Goal: Task Accomplishment & Management: Manage account settings

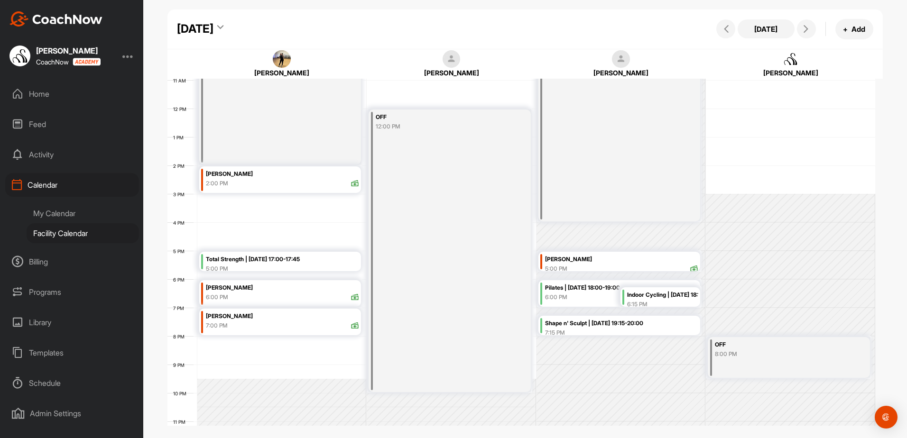
scroll to position [288, 0]
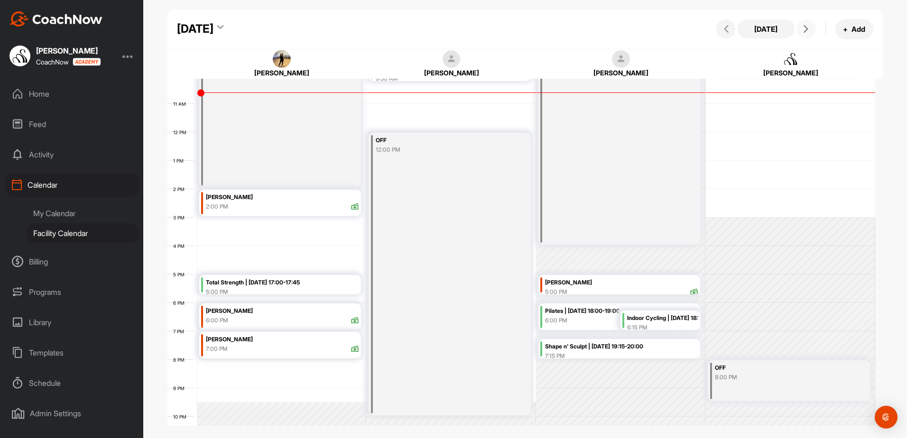
click at [807, 35] on button at bounding box center [806, 28] width 19 height 19
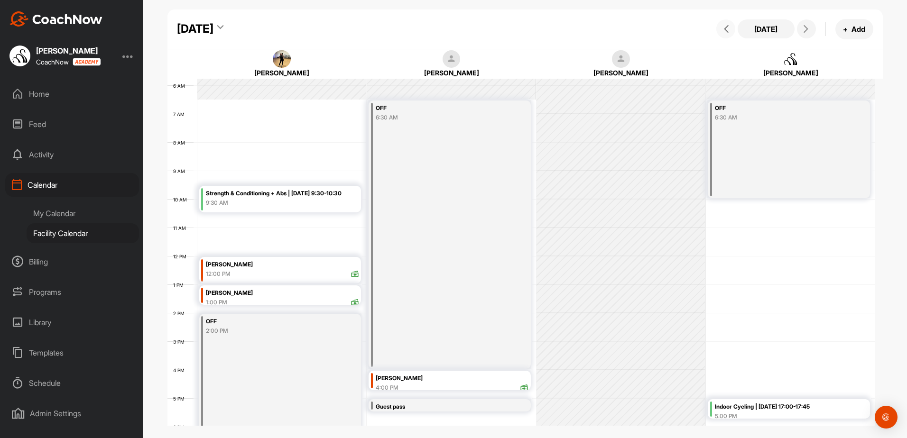
click at [722, 27] on span at bounding box center [725, 29] width 11 height 8
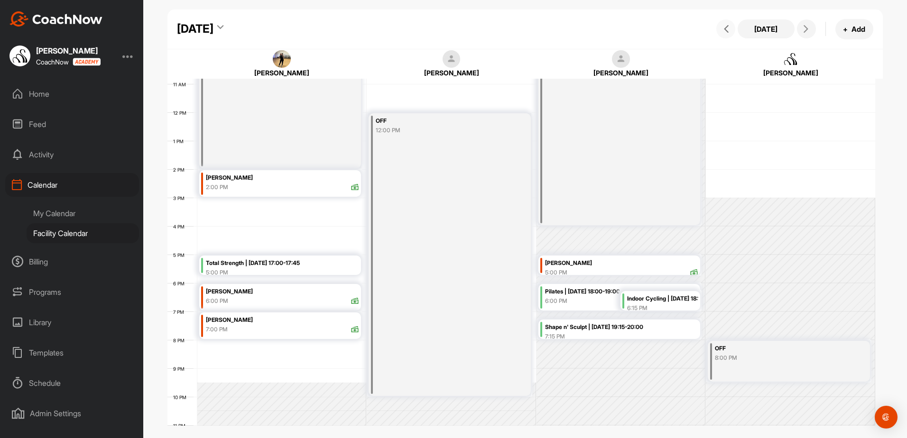
scroll to position [288, 0]
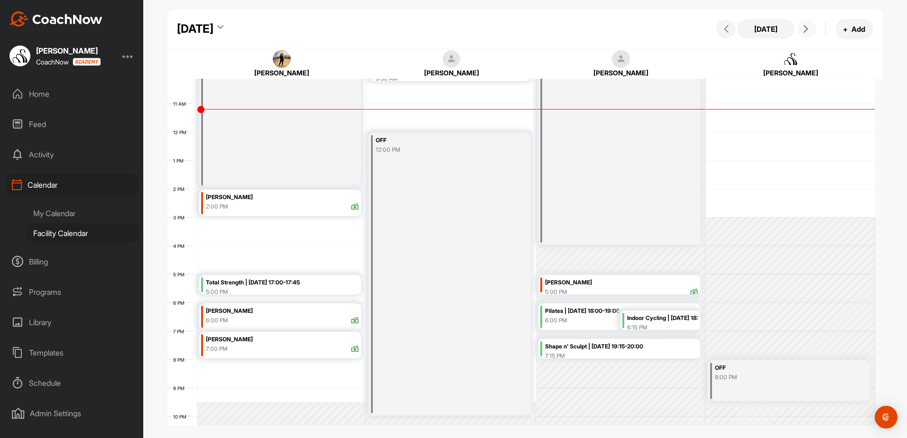
click at [805, 28] on icon at bounding box center [806, 29] width 8 height 8
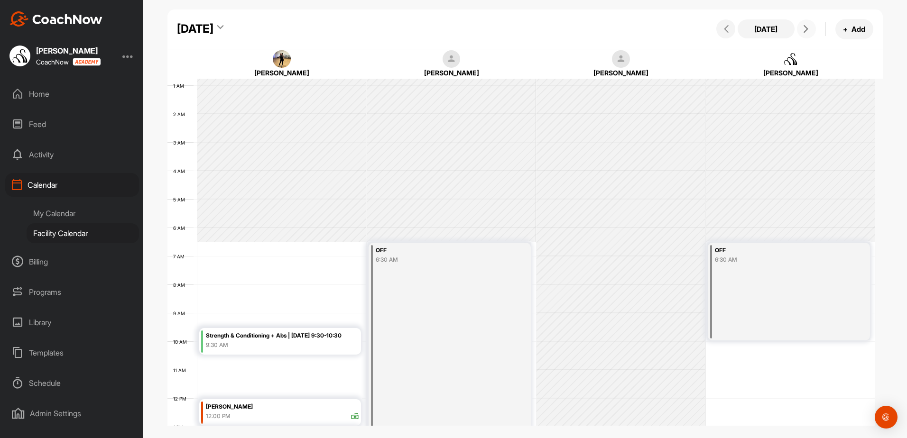
scroll to position [259, 0]
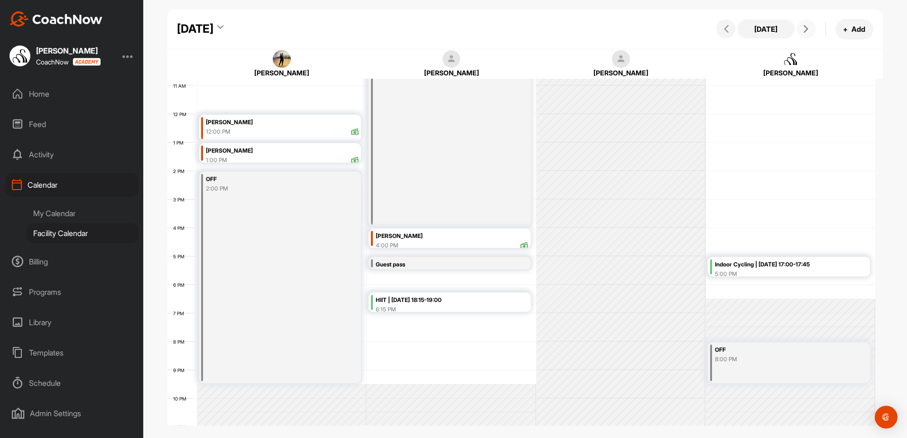
click at [810, 29] on span at bounding box center [806, 29] width 11 height 8
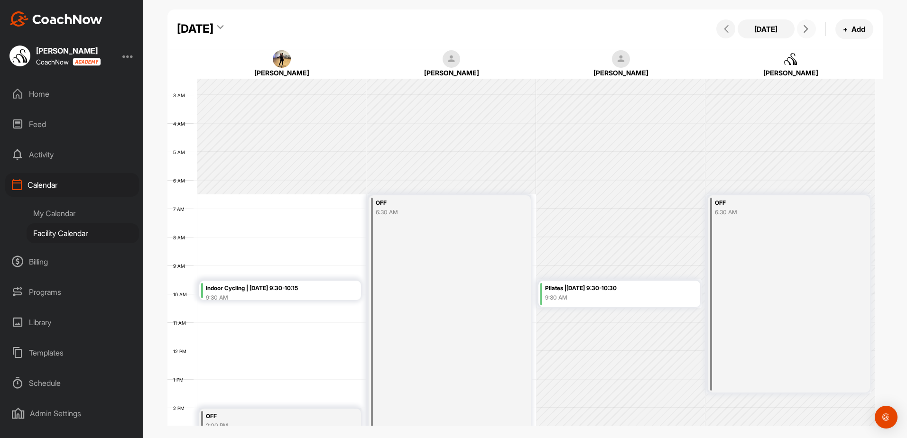
click at [803, 29] on icon at bounding box center [806, 29] width 8 height 8
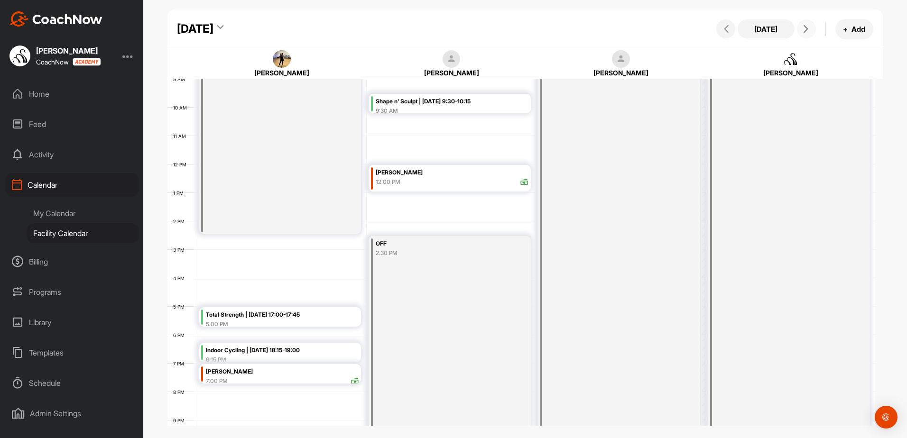
scroll to position [306, 0]
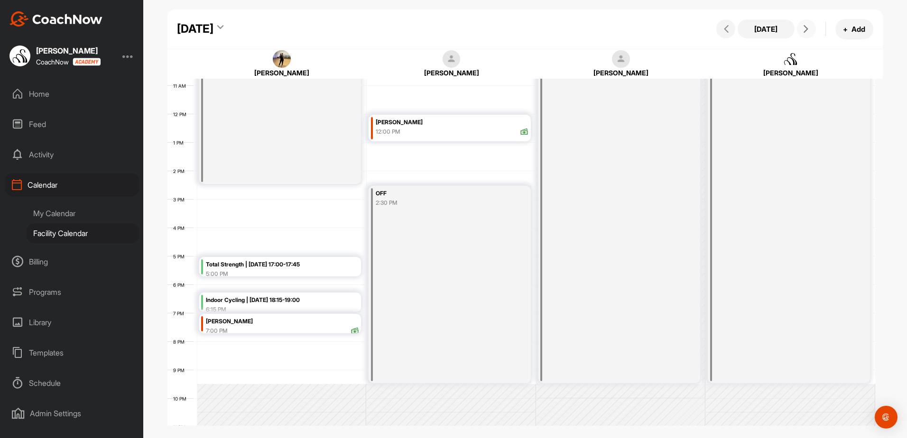
click at [807, 37] on button at bounding box center [806, 28] width 19 height 19
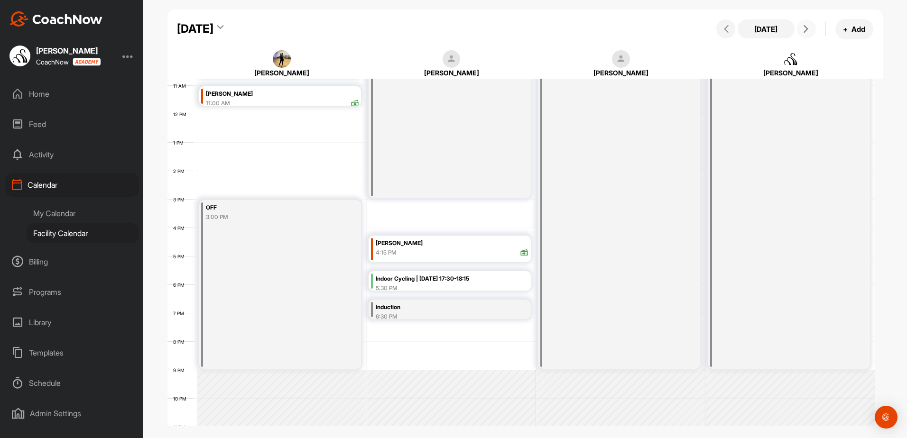
click at [804, 28] on icon at bounding box center [806, 29] width 8 height 8
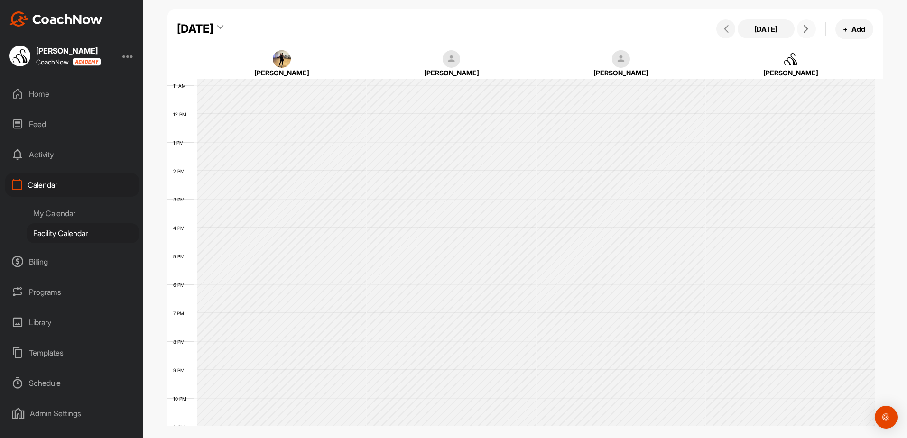
scroll to position [164, 0]
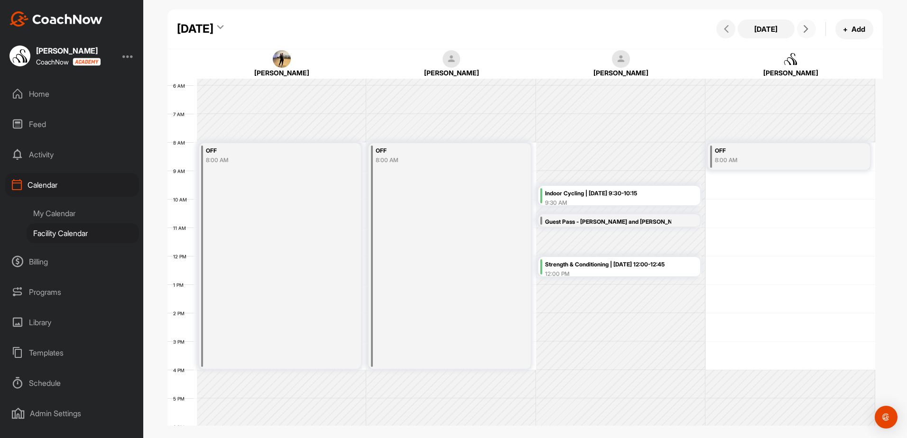
click at [810, 29] on span at bounding box center [806, 29] width 11 height 8
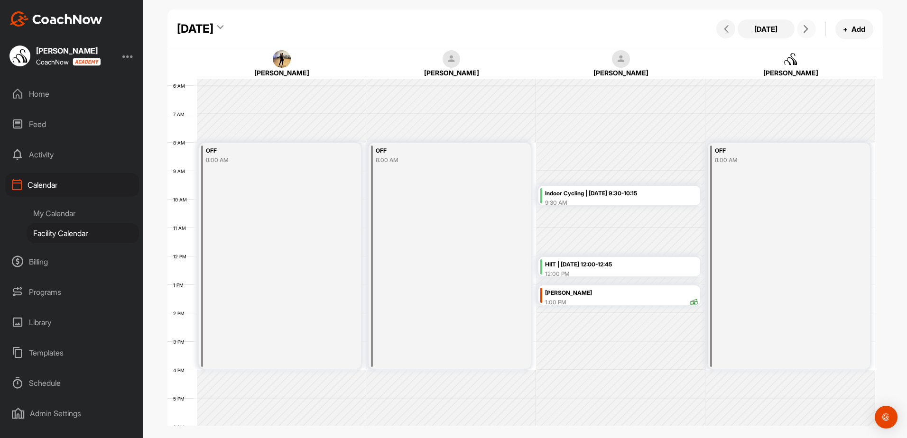
click at [814, 28] on button at bounding box center [806, 28] width 19 height 19
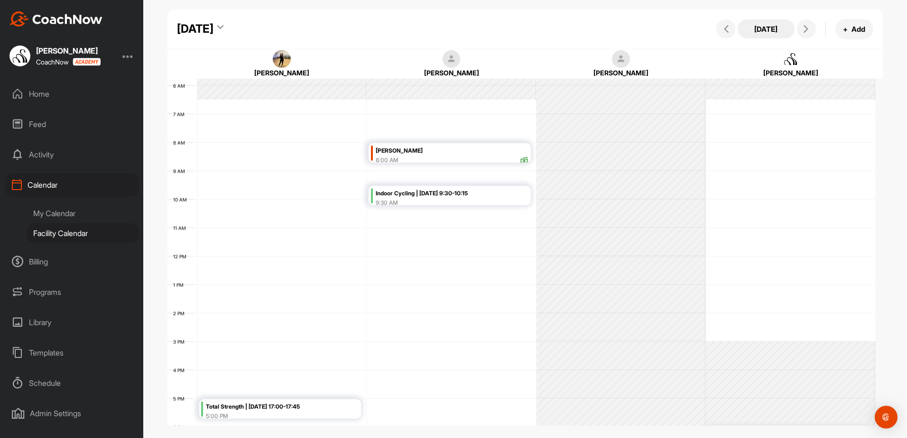
click at [772, 34] on button "[DATE]" at bounding box center [766, 28] width 57 height 19
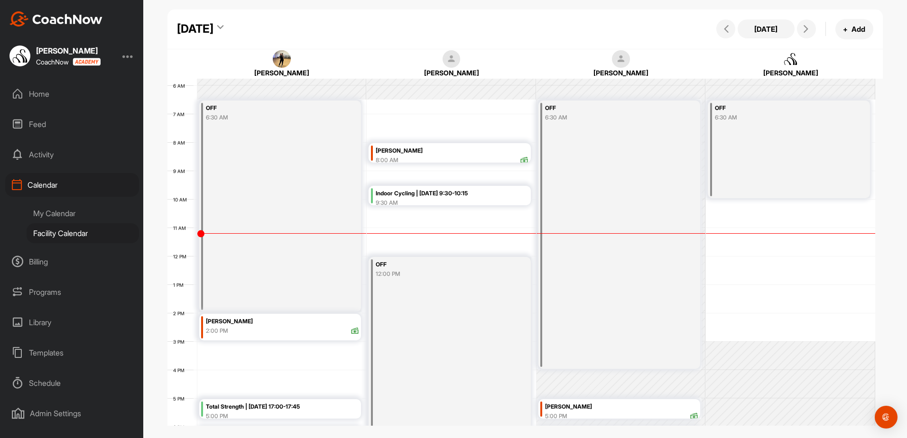
click at [61, 94] on div "Home" at bounding box center [72, 94] width 134 height 24
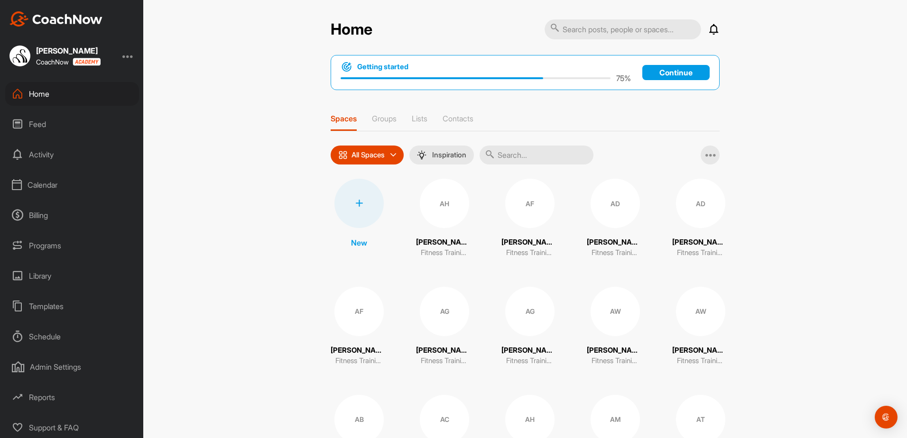
click at [587, 33] on input "text" at bounding box center [623, 29] width 157 height 20
type input "tina rawlings"
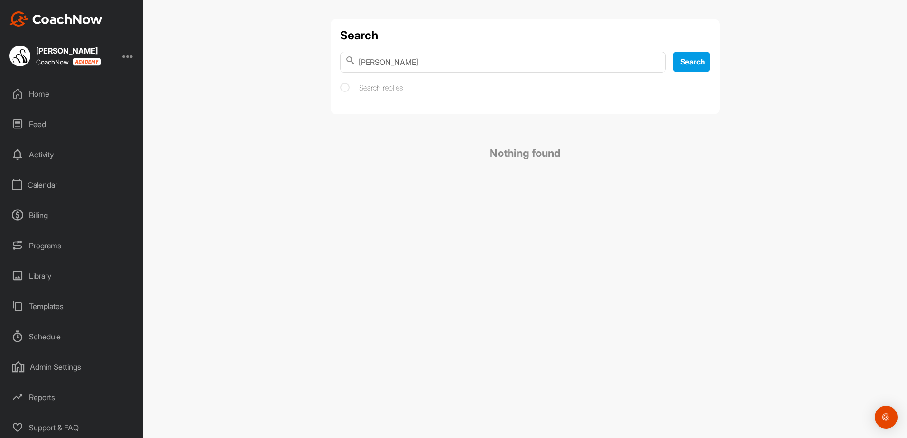
drag, startPoint x: 453, startPoint y: 65, endPoint x: 248, endPoint y: 65, distance: 204.4
click at [248, 65] on div "Search tina rawlings Search Search replies Nothing found" at bounding box center [525, 219] width 764 height 438
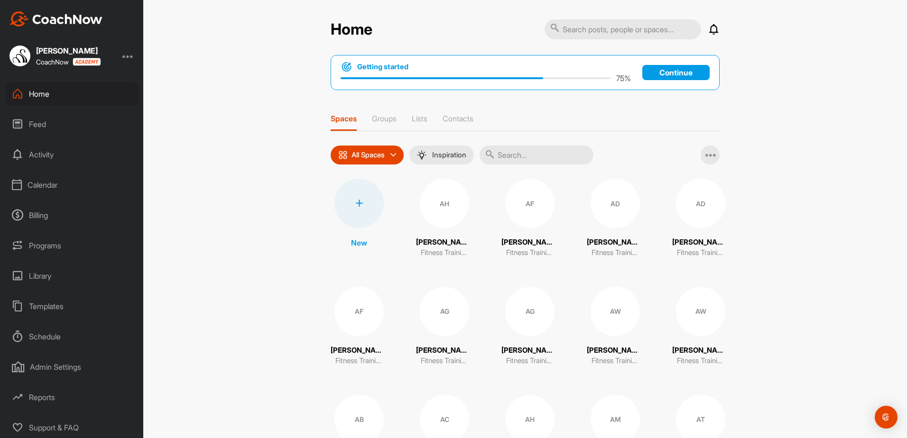
click at [564, 27] on input "text" at bounding box center [623, 29] width 157 height 20
click at [386, 156] on div "All Spaces" at bounding box center [367, 155] width 73 height 19
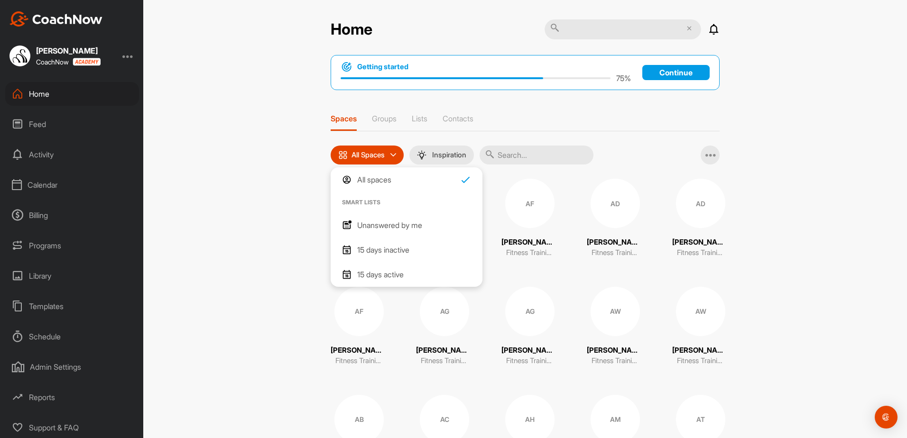
click at [278, 247] on div "Home Notifications Invitations Today AP Amanda P. joined space 4 h • Amanda P. …" at bounding box center [525, 219] width 764 height 438
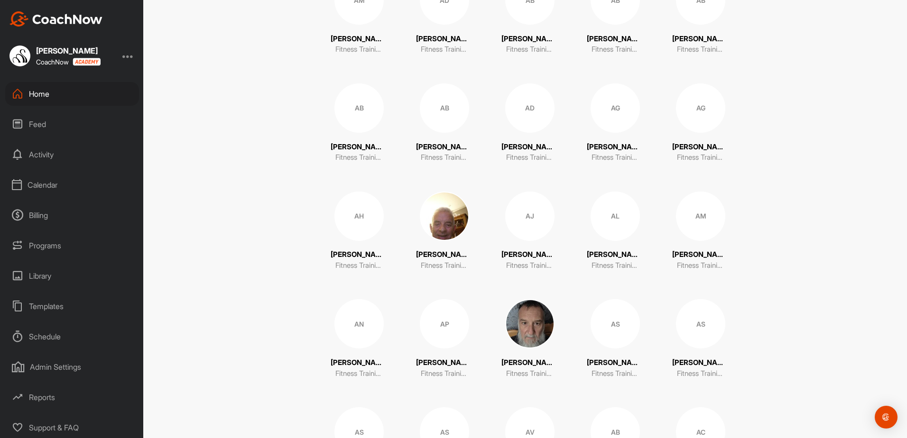
scroll to position [1518, 0]
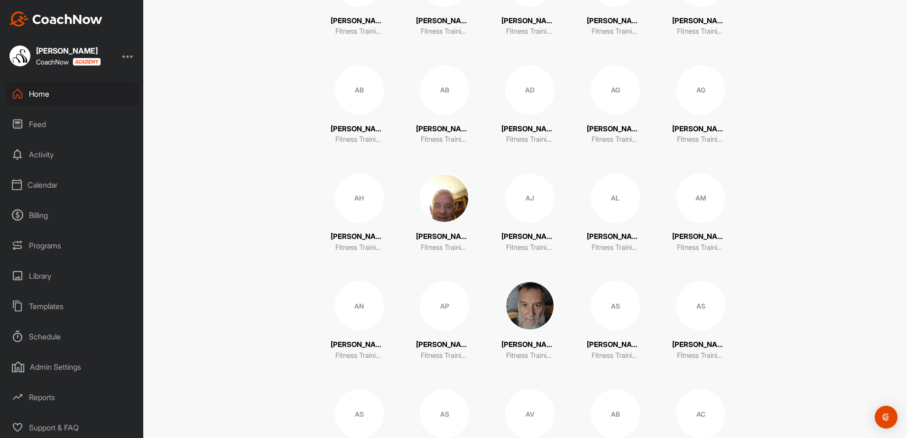
click at [513, 303] on img at bounding box center [529, 305] width 49 height 49
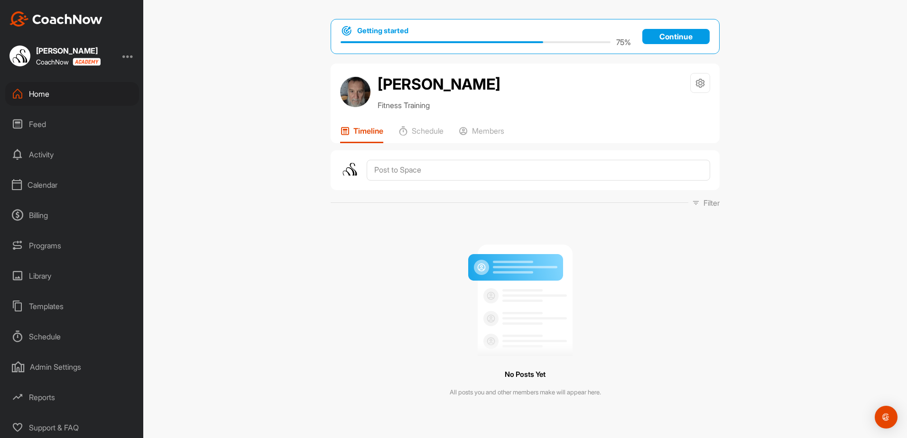
click at [342, 95] on img at bounding box center [355, 92] width 30 height 30
click at [412, 132] on p "Schedule" at bounding box center [428, 130] width 32 height 9
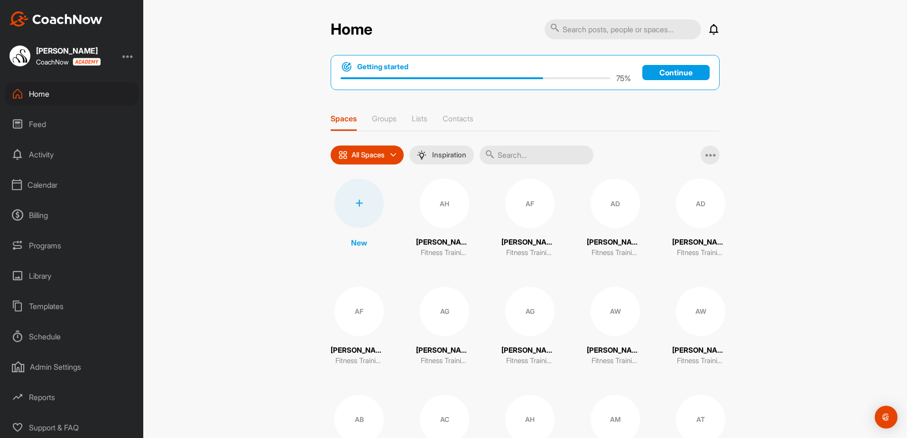
click at [89, 193] on div "Calendar" at bounding box center [72, 185] width 134 height 24
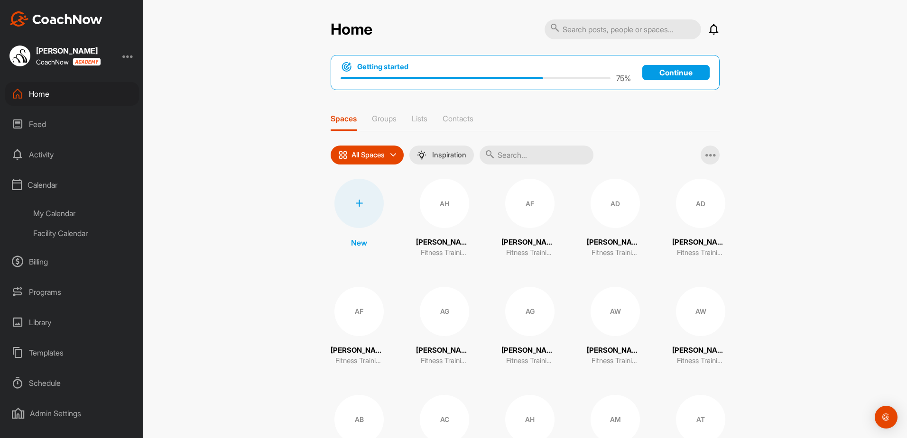
click at [76, 232] on div "Facility Calendar" at bounding box center [83, 233] width 112 height 20
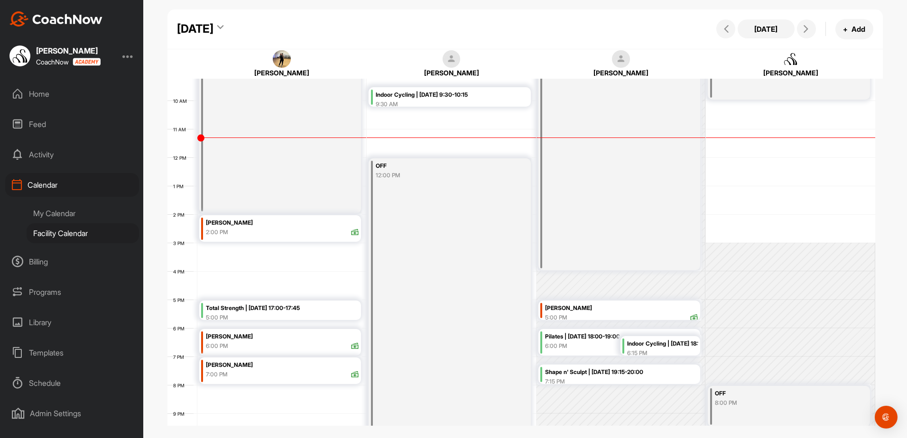
scroll to position [241, 0]
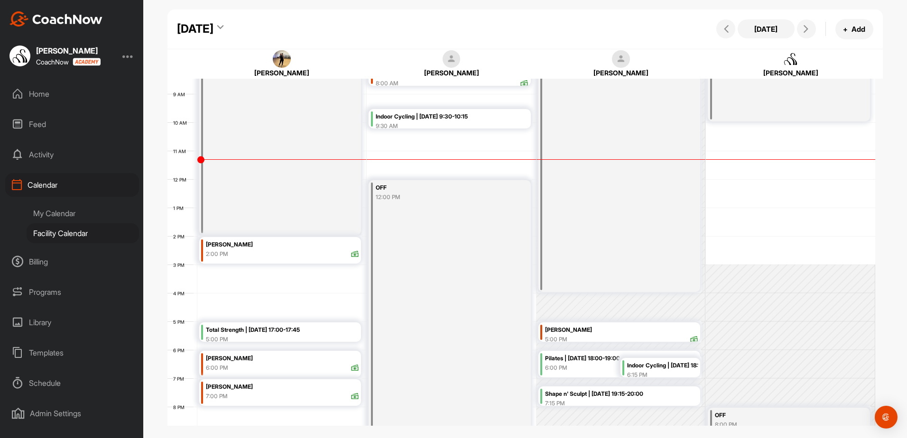
click at [286, 61] on img at bounding box center [282, 59] width 18 height 18
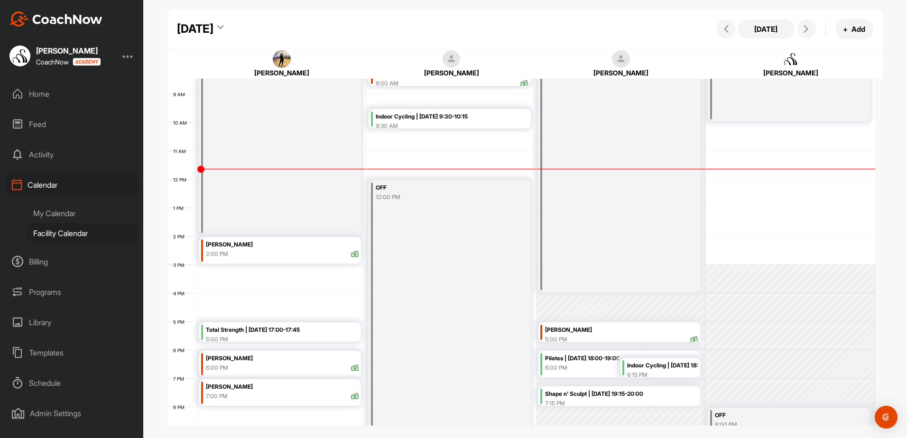
click at [302, 329] on div "Total Strength | [DATE] 17:00-17:45" at bounding box center [282, 330] width 153 height 11
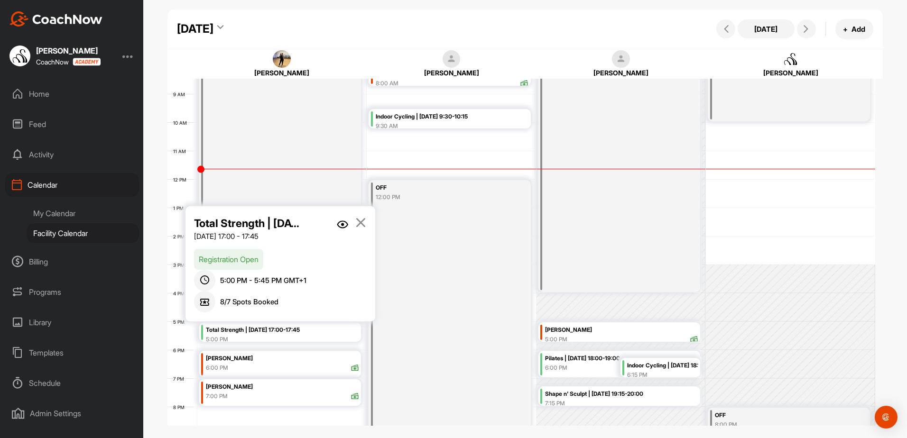
click at [337, 221] on img at bounding box center [342, 225] width 11 height 8
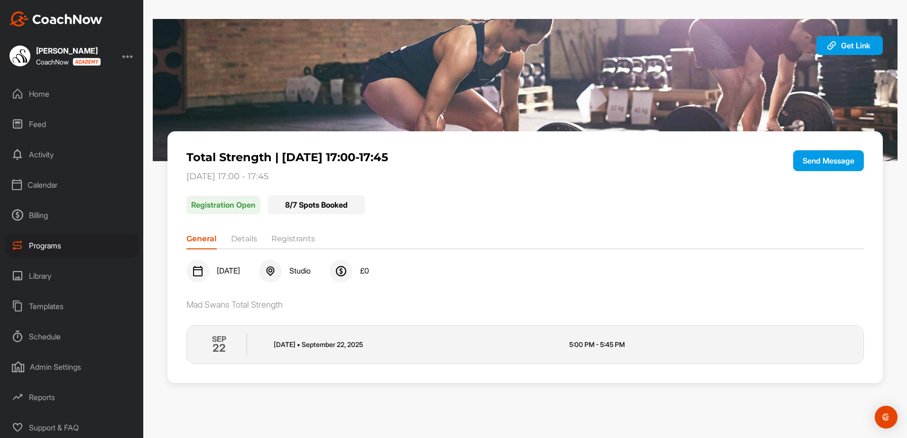
click at [311, 236] on li "Registrants" at bounding box center [293, 240] width 44 height 15
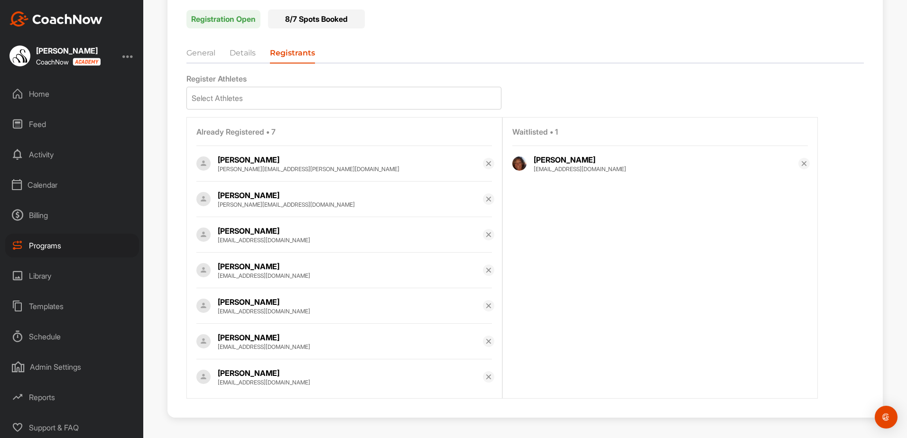
scroll to position [188, 0]
click at [486, 307] on img at bounding box center [489, 305] width 8 height 8
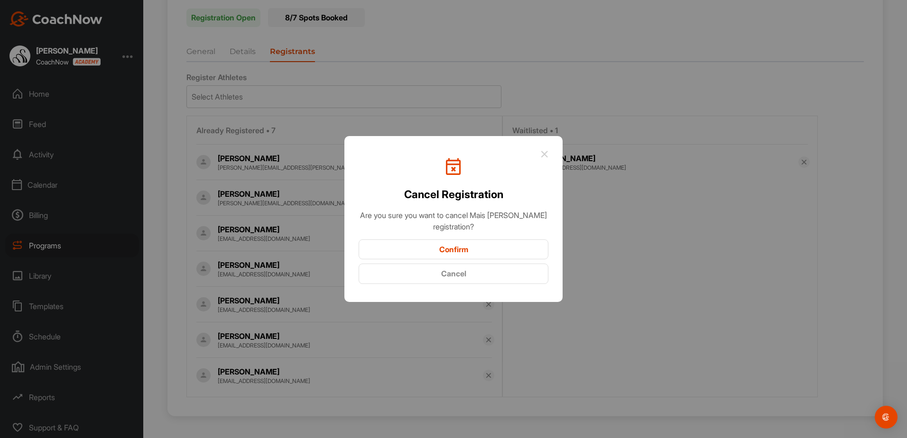
click at [482, 246] on button "Confirm" at bounding box center [454, 250] width 190 height 20
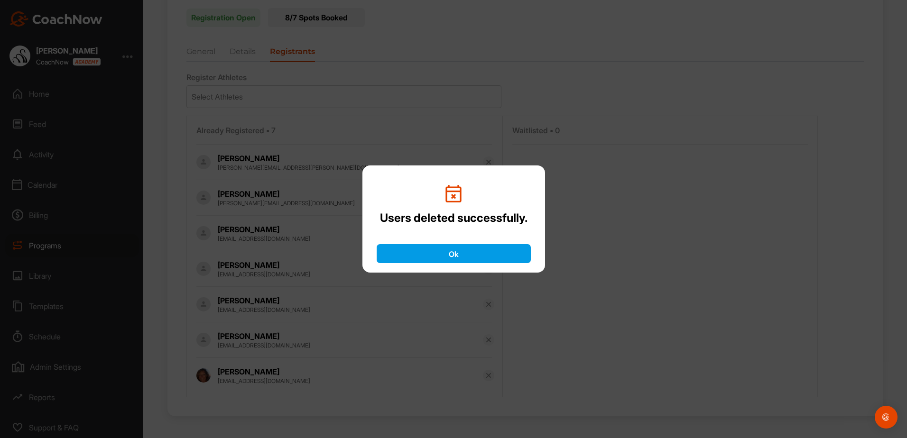
click at [489, 258] on button "Ok" at bounding box center [454, 253] width 154 height 19
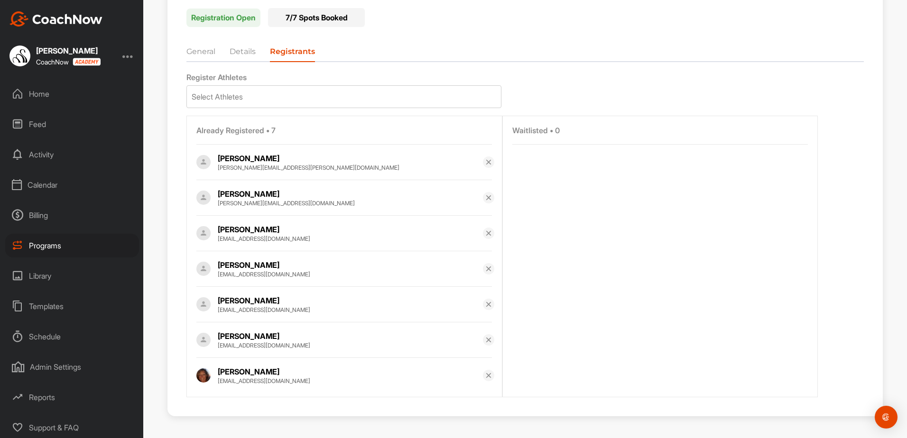
click at [72, 177] on div "Calendar" at bounding box center [72, 185] width 134 height 24
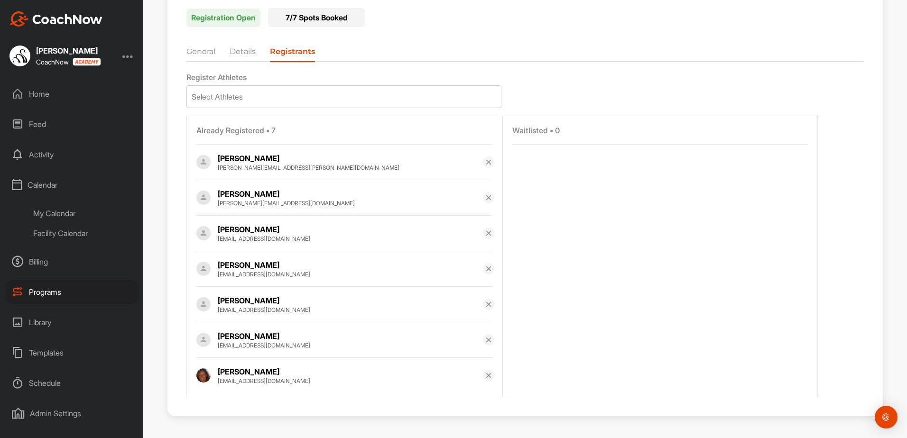
click at [81, 232] on div "Facility Calendar" at bounding box center [83, 233] width 112 height 20
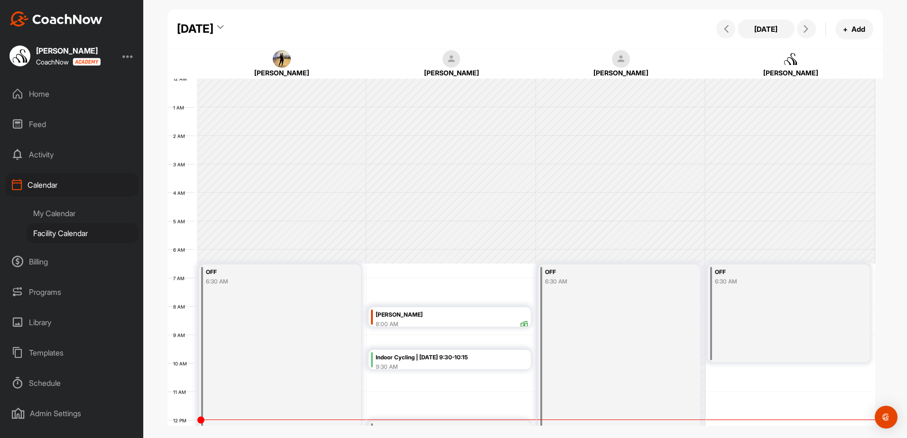
scroll to position [164, 0]
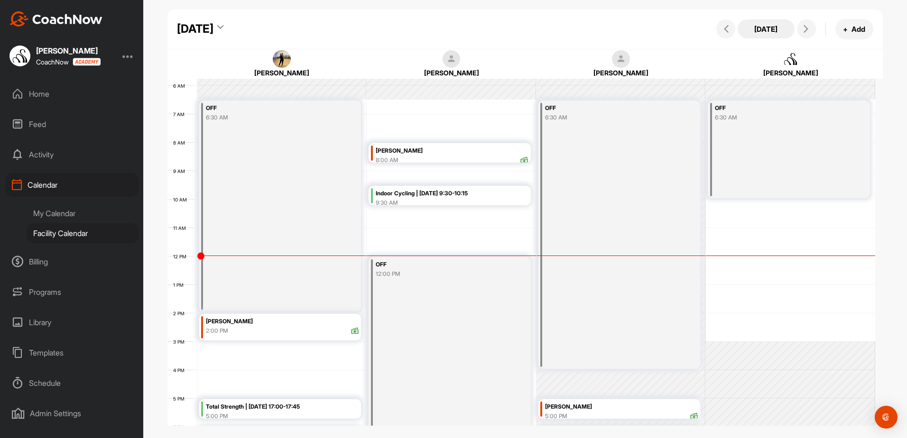
click at [774, 32] on button "[DATE]" at bounding box center [766, 28] width 57 height 19
click at [223, 28] on div "[DATE]" at bounding box center [200, 28] width 46 height 17
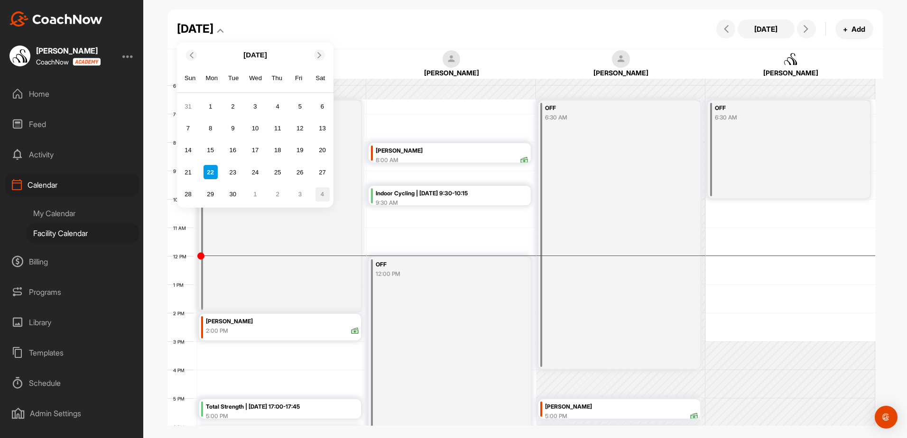
click at [322, 194] on div "4" at bounding box center [322, 194] width 14 height 14
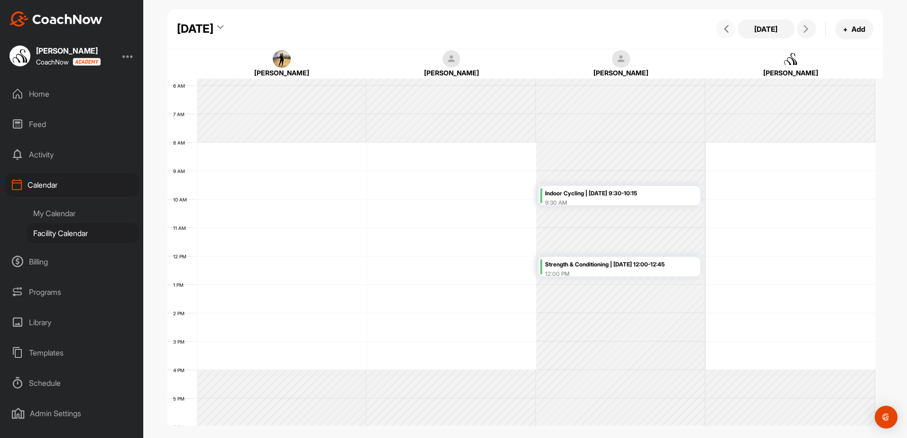
click at [727, 35] on button at bounding box center [725, 28] width 19 height 19
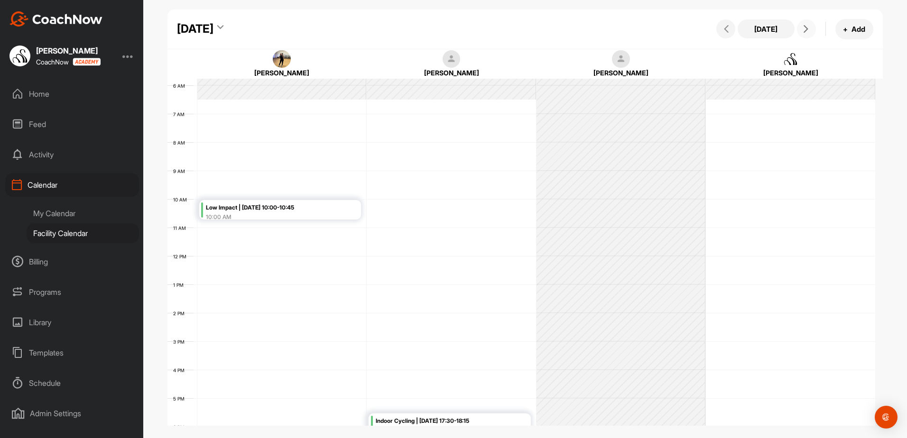
click at [805, 31] on icon at bounding box center [806, 29] width 8 height 8
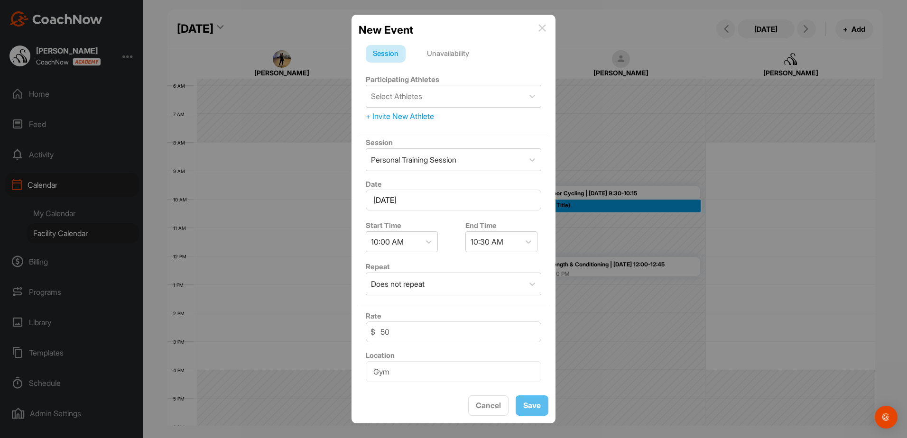
click at [495, 41] on div "Session Unavailability Participating Athletes Select Athletes + Invite New Athl…" at bounding box center [454, 213] width 190 height 351
click at [544, 26] on img at bounding box center [542, 28] width 8 height 8
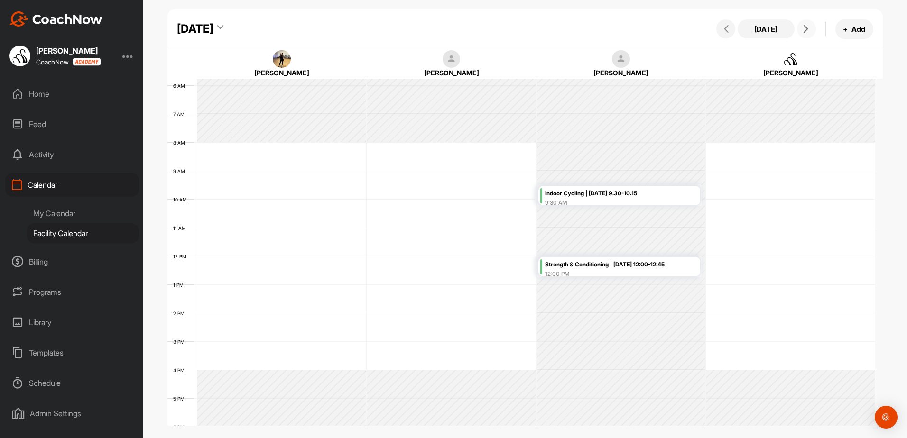
click at [807, 28] on icon at bounding box center [806, 29] width 8 height 8
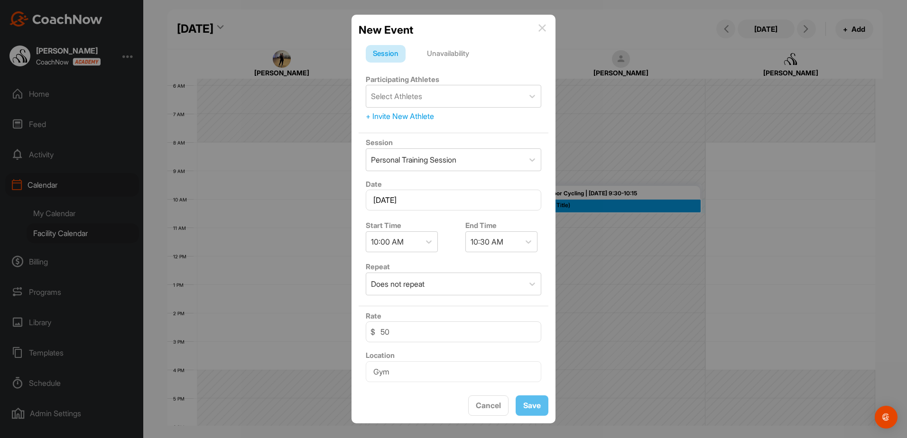
click at [536, 28] on div "New Event" at bounding box center [454, 30] width 190 height 16
click at [541, 28] on img at bounding box center [542, 28] width 8 height 8
click at [486, 243] on div "11:00 AM" at bounding box center [486, 241] width 31 height 11
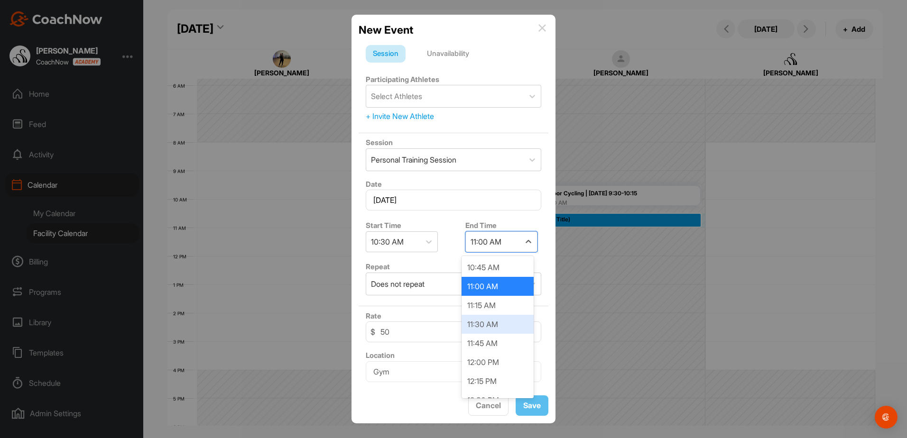
click at [497, 325] on div "11:30 AM" at bounding box center [498, 324] width 72 height 19
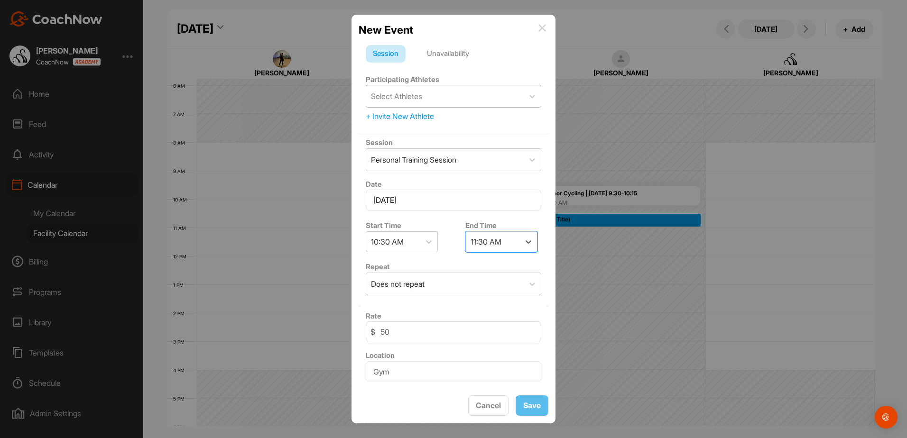
click at [452, 101] on div "Select Athletes" at bounding box center [444, 96] width 157 height 22
click at [448, 56] on div "Unavailability" at bounding box center [448, 54] width 56 height 18
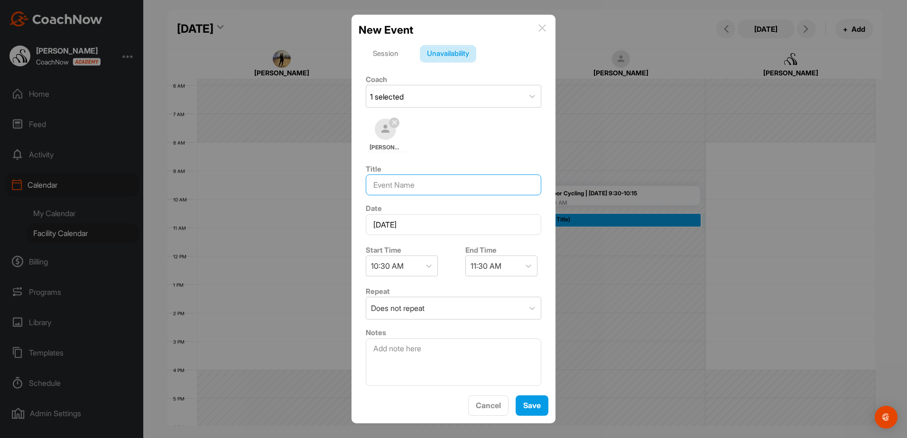
click at [403, 184] on input at bounding box center [454, 185] width 176 height 21
type input "[PERSON_NAME]"
click at [539, 410] on span "Save" at bounding box center [532, 405] width 18 height 9
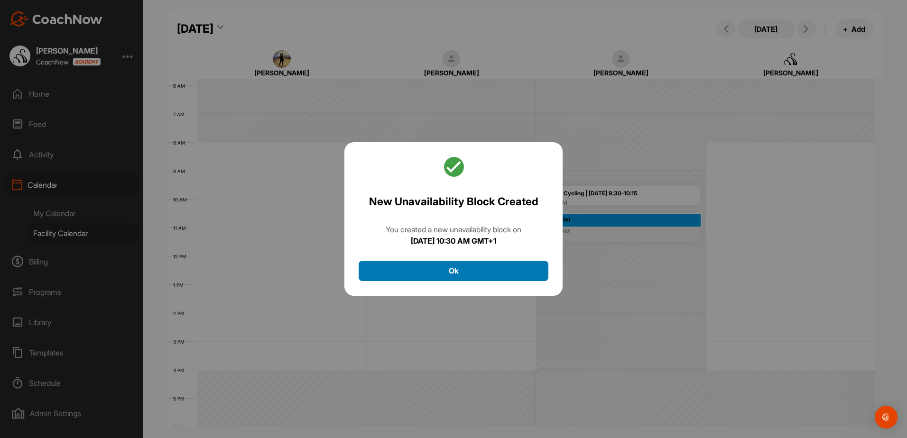
click at [499, 269] on button "Ok" at bounding box center [454, 271] width 190 height 20
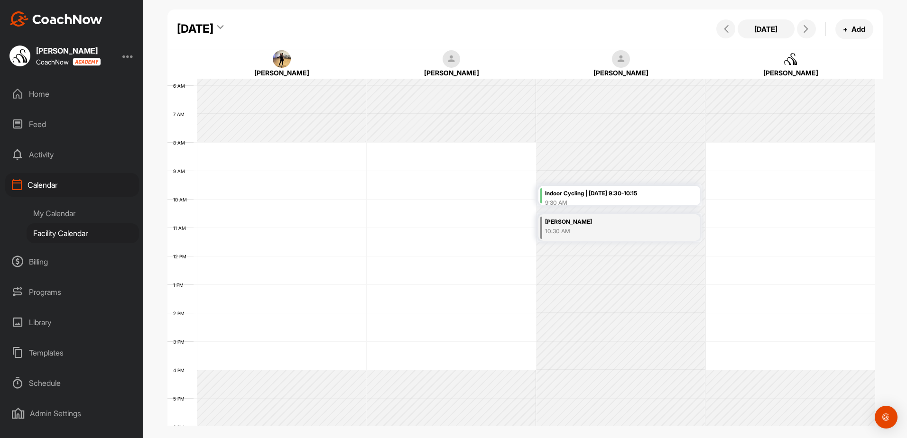
click at [213, 31] on div "[DATE]" at bounding box center [195, 28] width 37 height 17
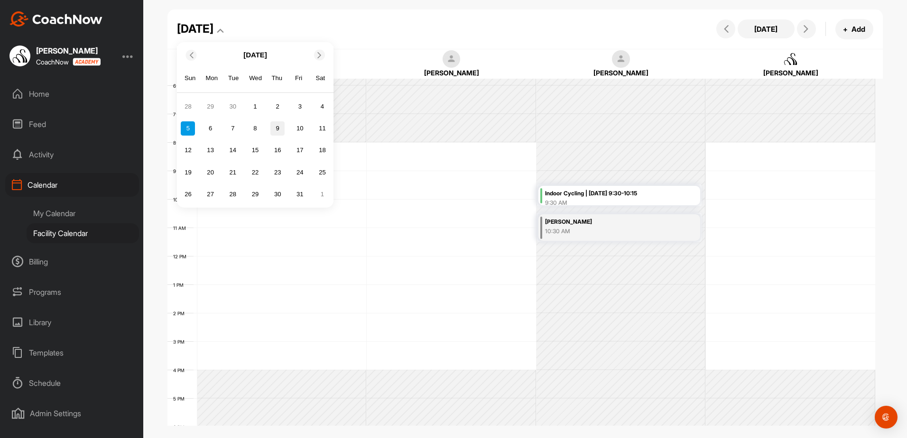
click at [277, 130] on div "9" at bounding box center [277, 128] width 14 height 14
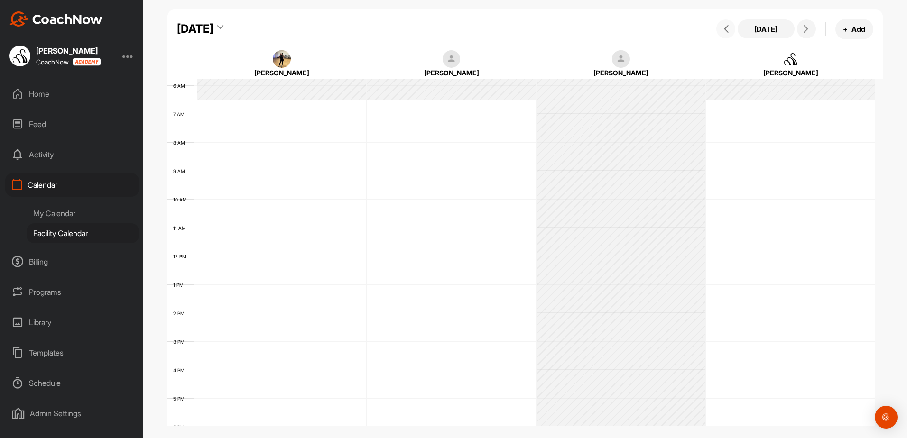
click at [731, 28] on span at bounding box center [725, 29] width 11 height 8
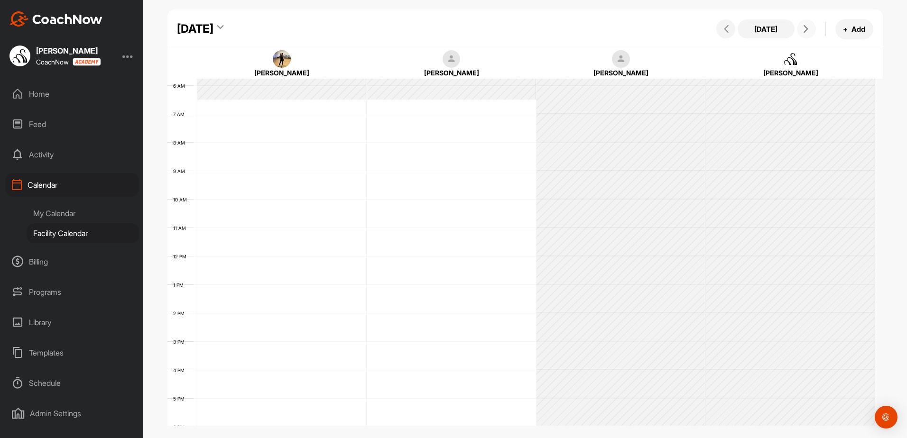
click at [807, 32] on icon at bounding box center [806, 29] width 8 height 8
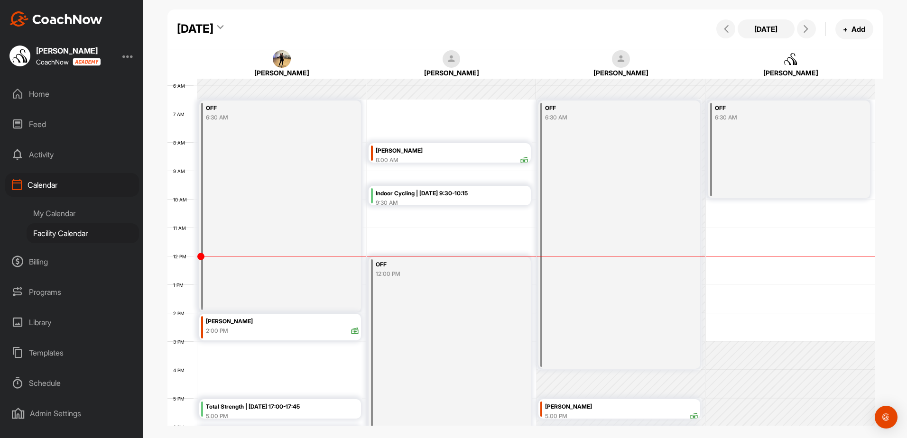
click at [213, 25] on div "[DATE]" at bounding box center [195, 28] width 37 height 17
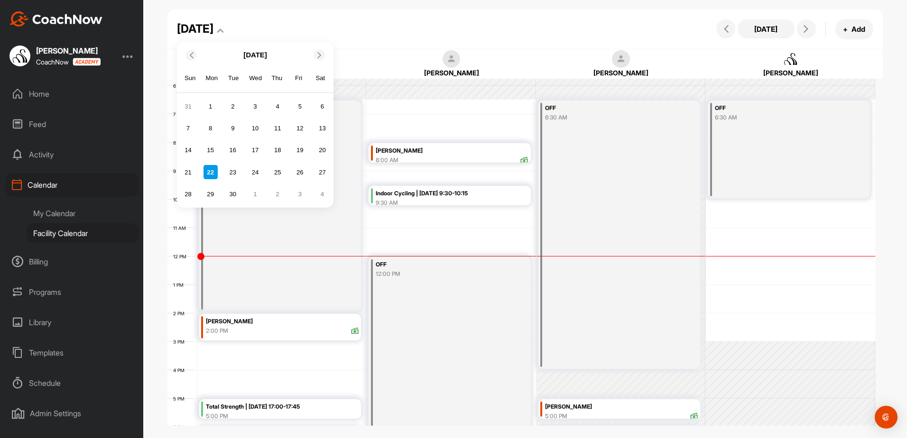
click at [314, 58] on div "[DATE]" at bounding box center [255, 55] width 157 height 18
click at [320, 55] on icon at bounding box center [319, 55] width 6 height 6
click at [274, 130] on div "9" at bounding box center [277, 128] width 14 height 14
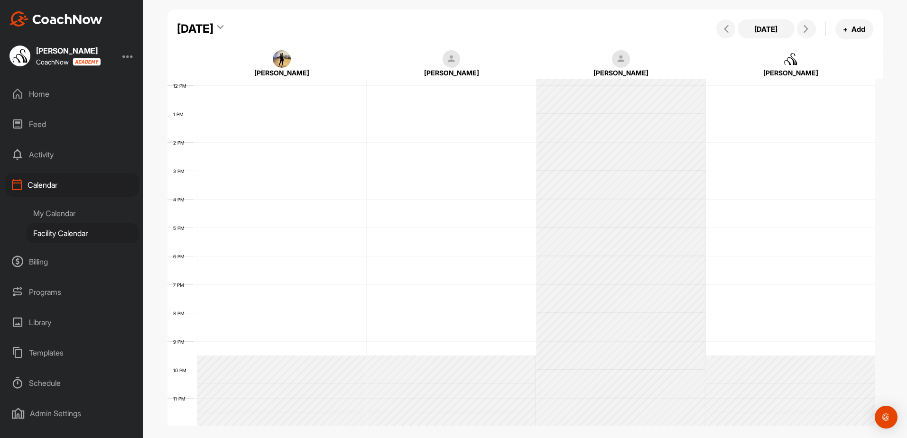
scroll to position [336, 0]
click at [731, 30] on button at bounding box center [725, 28] width 19 height 19
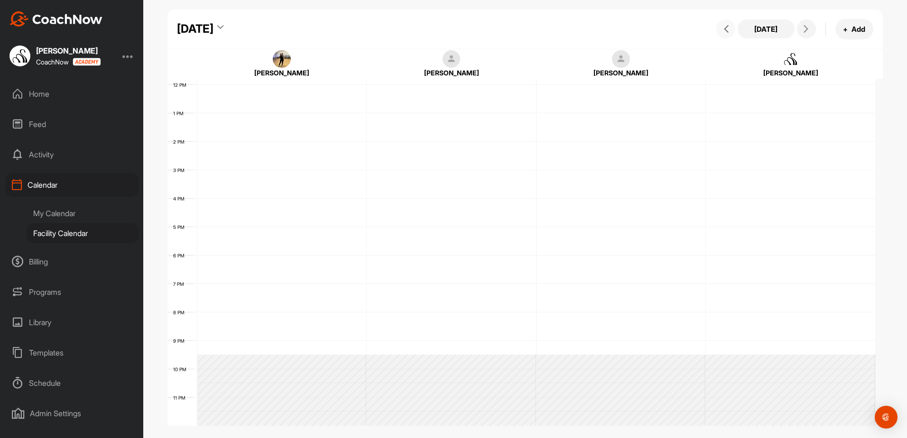
scroll to position [164, 0]
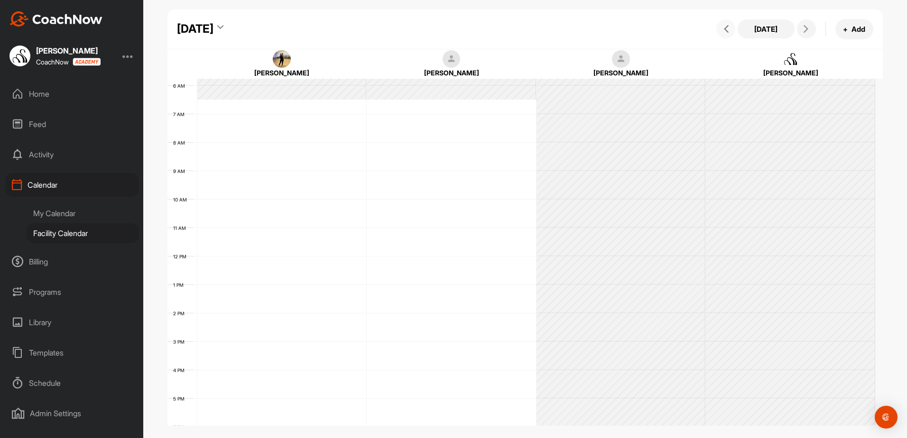
click at [725, 33] on button at bounding box center [725, 28] width 19 height 19
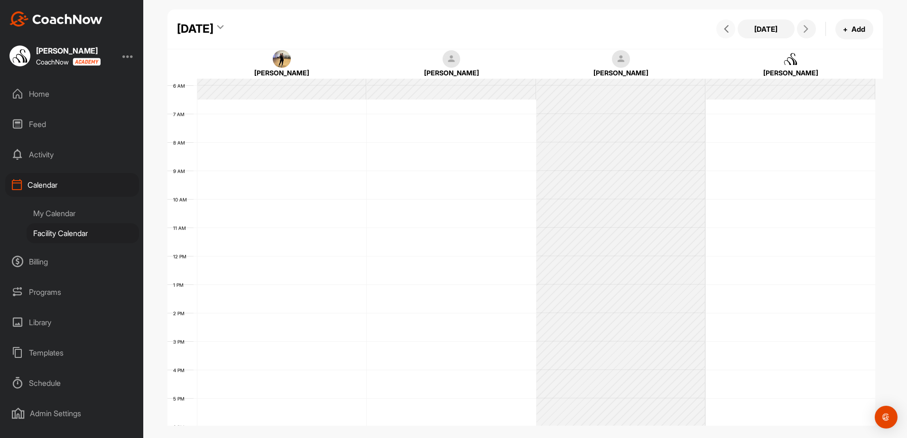
click at [725, 33] on button at bounding box center [725, 28] width 19 height 19
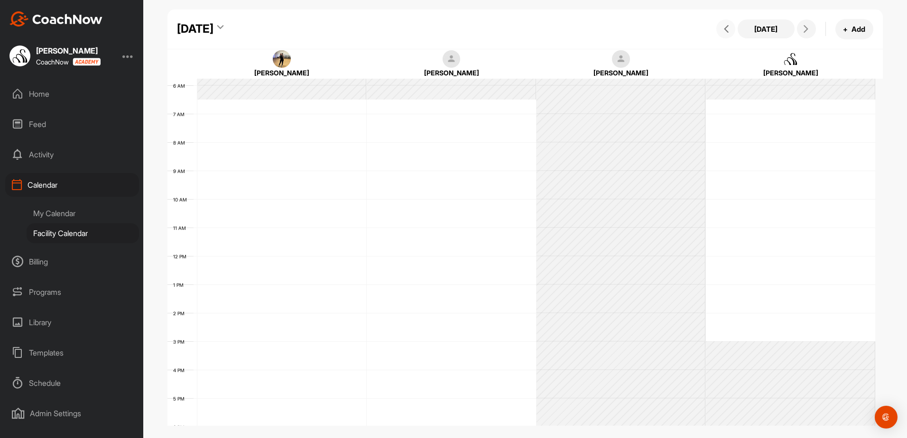
click at [725, 33] on button at bounding box center [725, 28] width 19 height 19
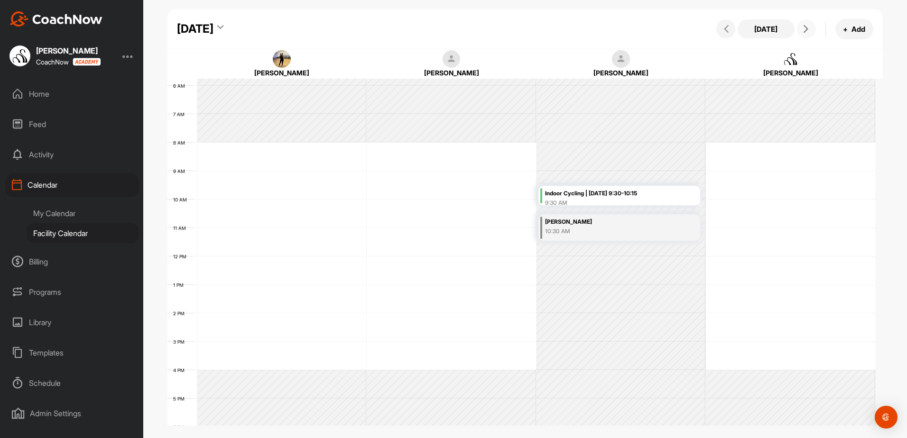
click at [803, 31] on icon at bounding box center [806, 29] width 8 height 8
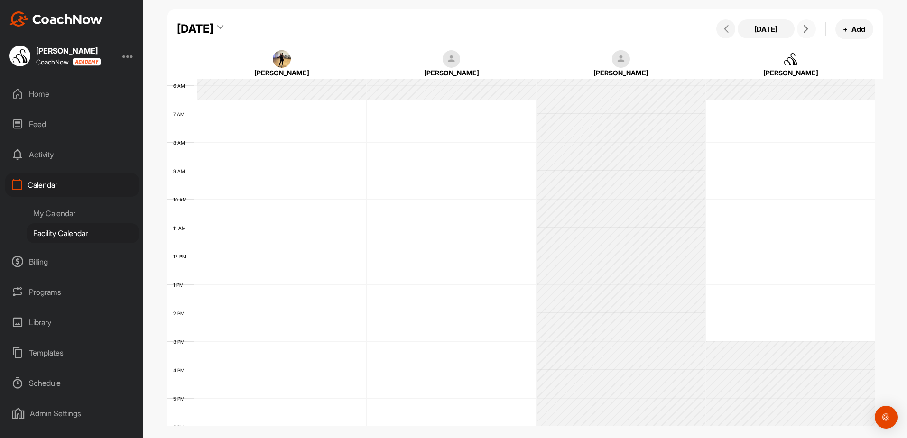
click at [803, 31] on icon at bounding box center [806, 29] width 8 height 8
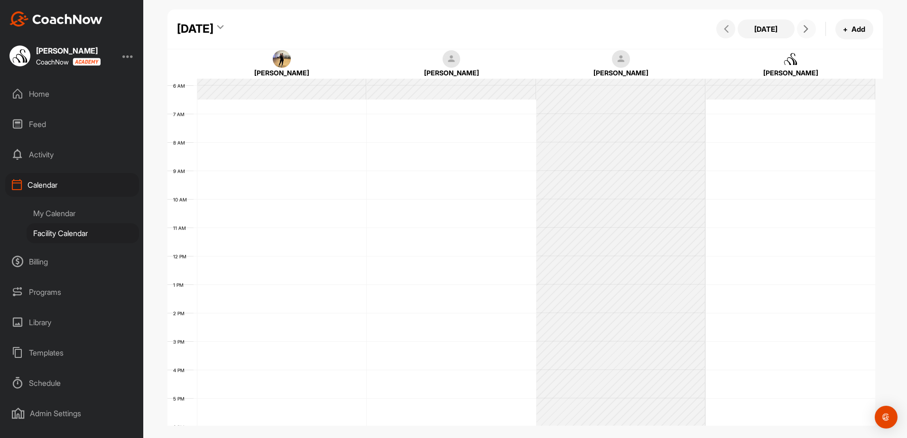
click at [803, 31] on icon at bounding box center [806, 29] width 8 height 8
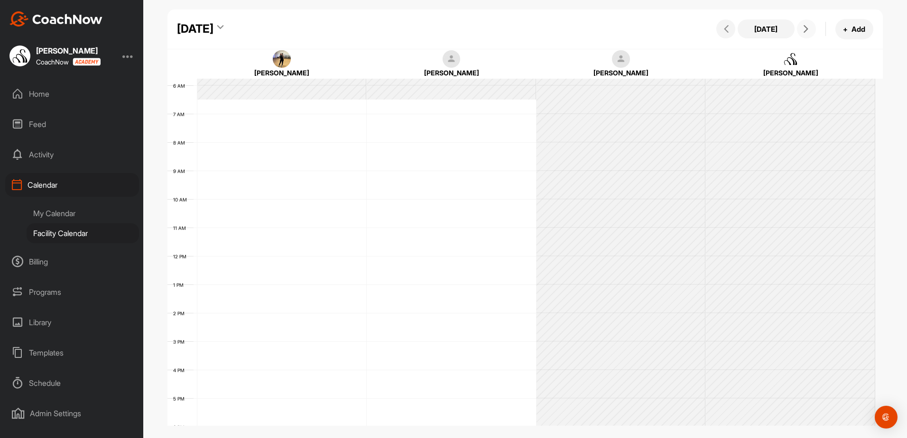
click at [803, 31] on icon at bounding box center [806, 29] width 8 height 8
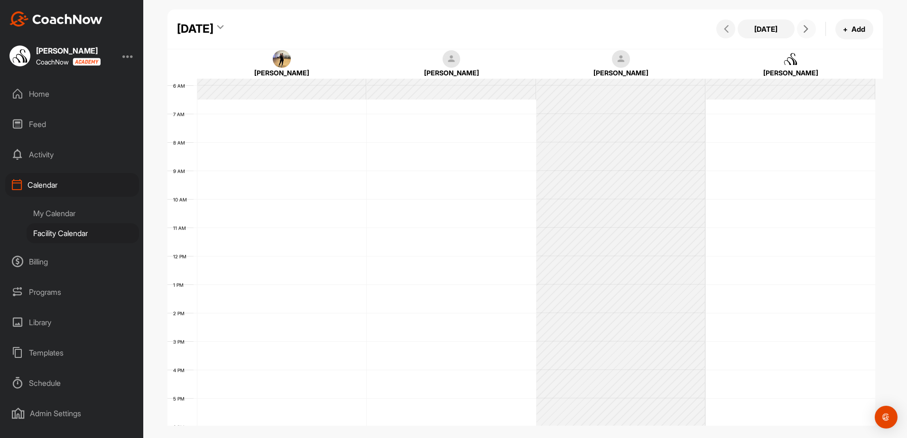
click at [806, 31] on icon at bounding box center [806, 29] width 8 height 8
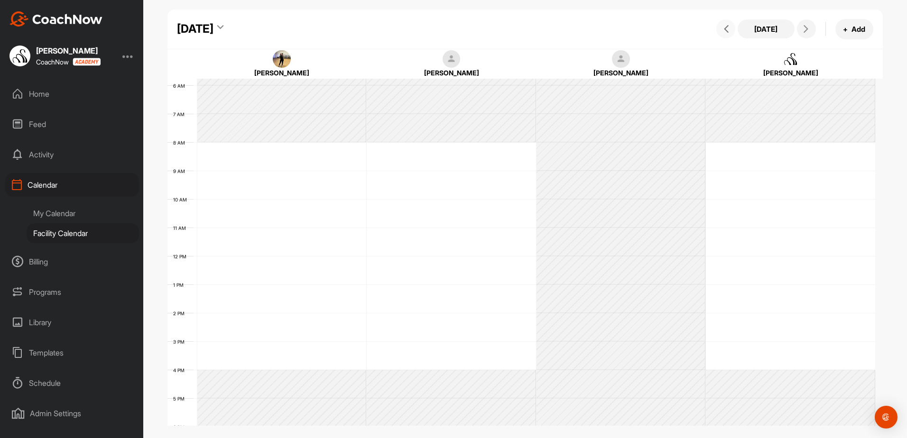
click at [732, 33] on button at bounding box center [725, 28] width 19 height 19
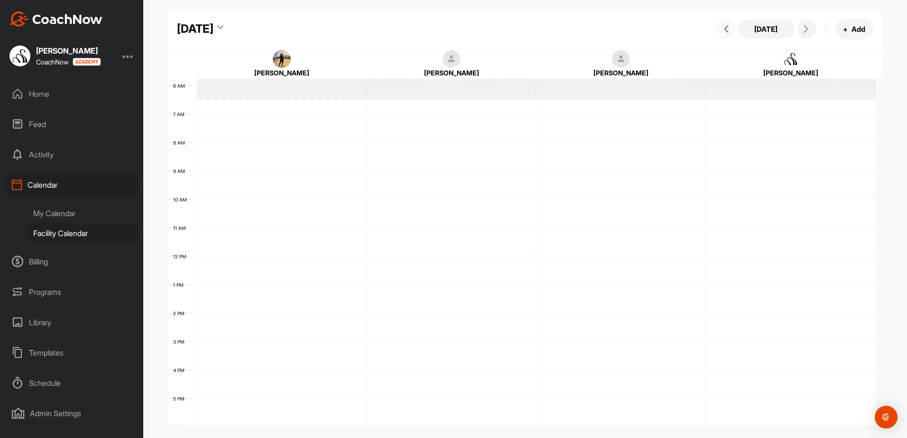
click at [732, 33] on button at bounding box center [725, 28] width 19 height 19
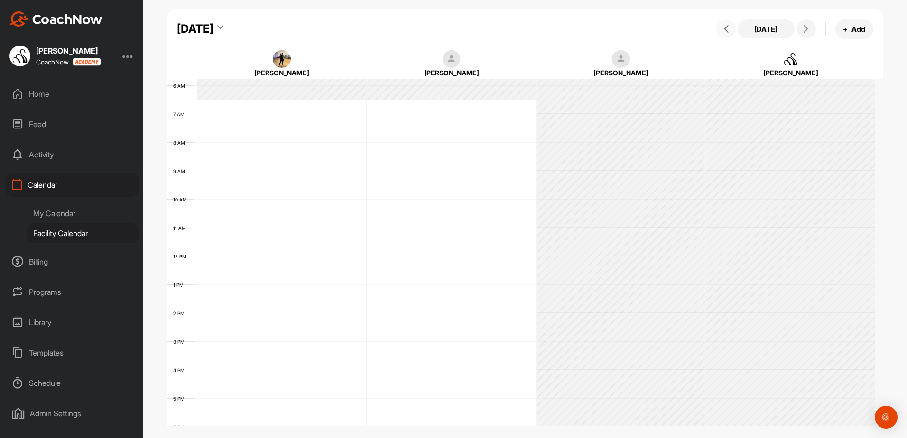
click at [732, 33] on button at bounding box center [725, 28] width 19 height 19
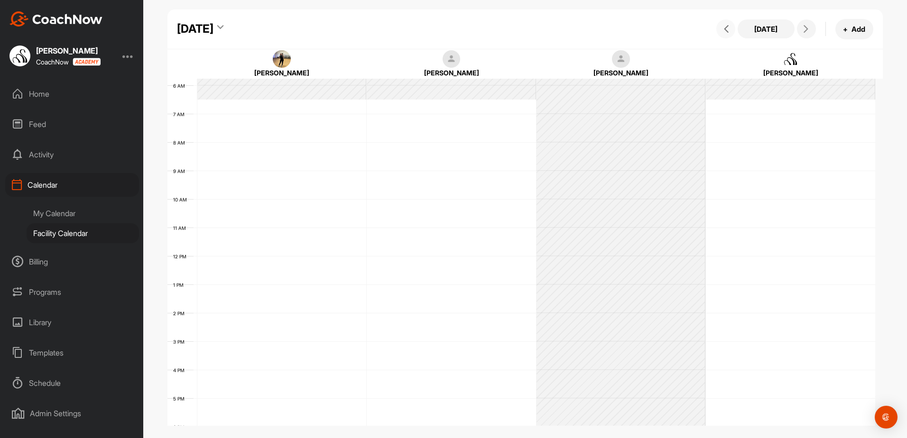
click at [732, 33] on button at bounding box center [725, 28] width 19 height 19
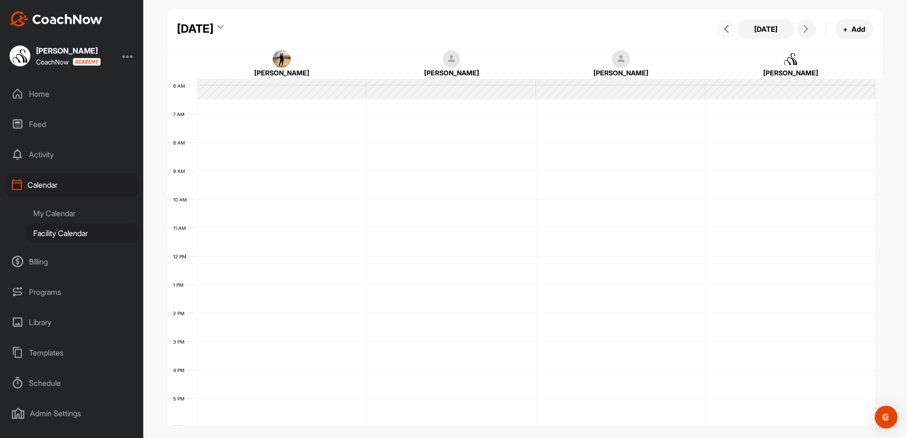
click at [732, 33] on button at bounding box center [725, 28] width 19 height 19
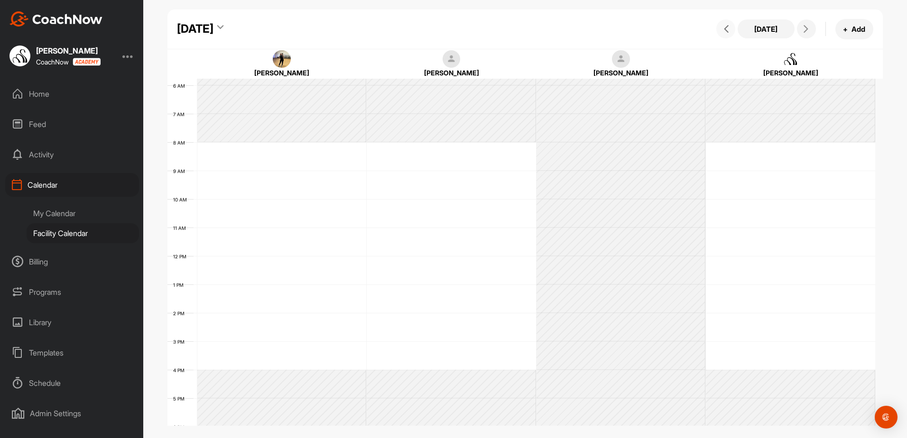
click at [732, 33] on button at bounding box center [725, 28] width 19 height 19
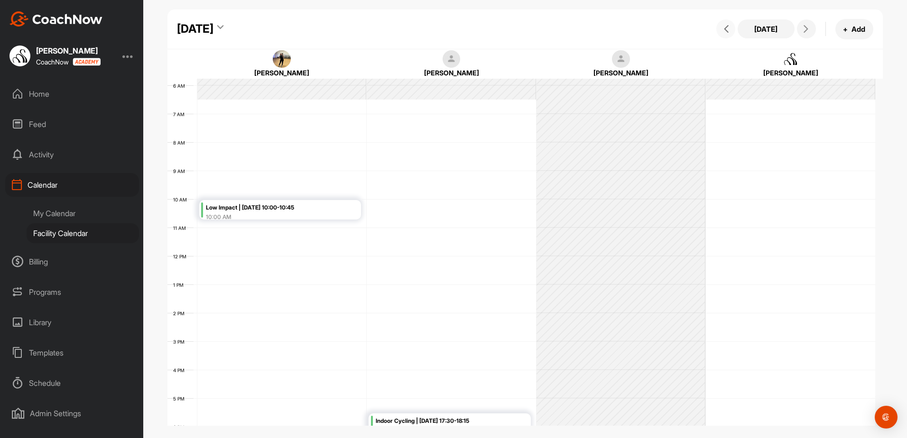
click at [732, 33] on button at bounding box center [725, 28] width 19 height 19
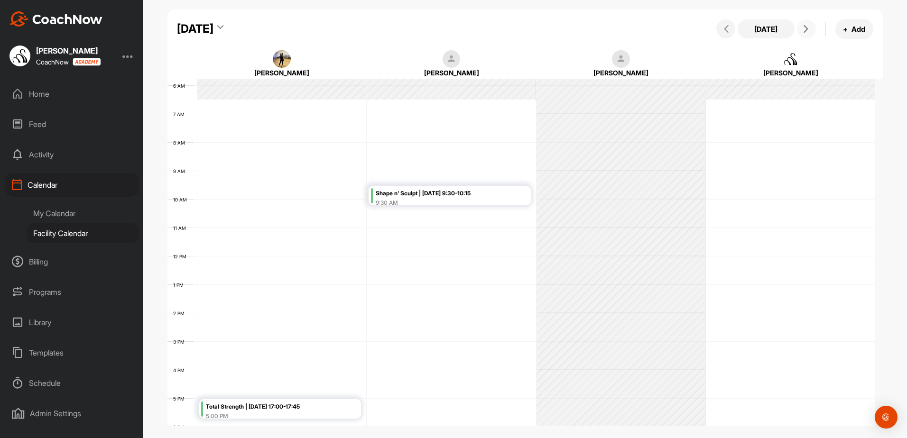
click at [803, 28] on icon at bounding box center [806, 29] width 8 height 8
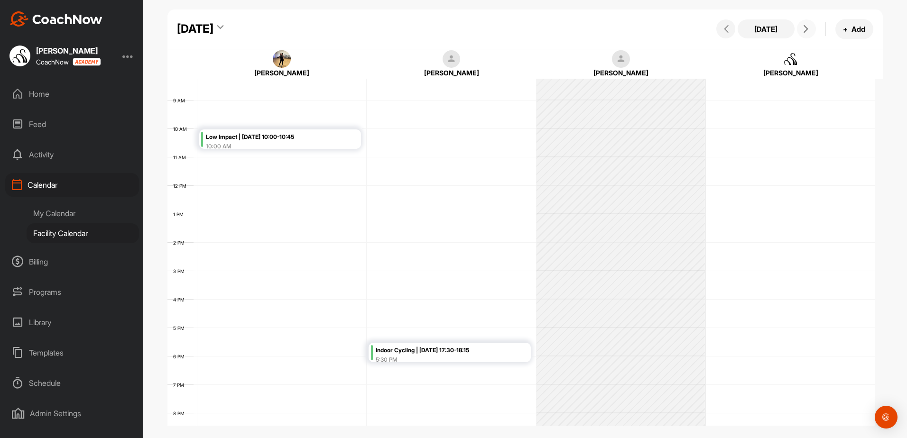
scroll to position [259, 0]
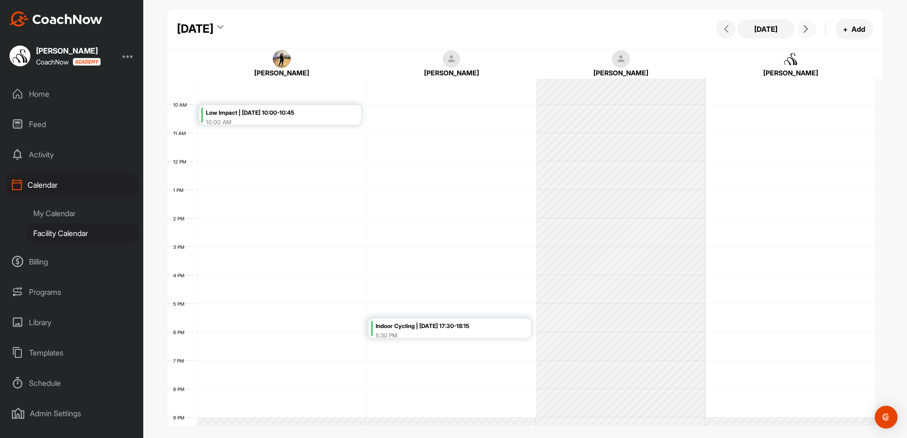
click at [810, 28] on span at bounding box center [806, 29] width 11 height 8
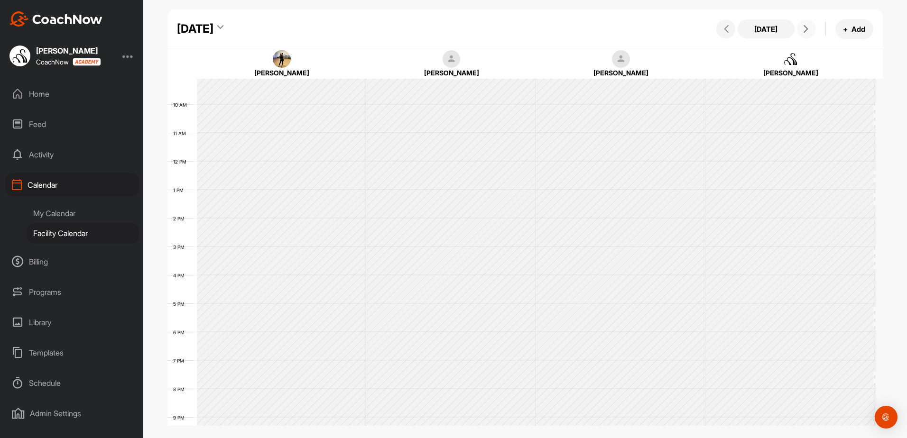
scroll to position [164, 0]
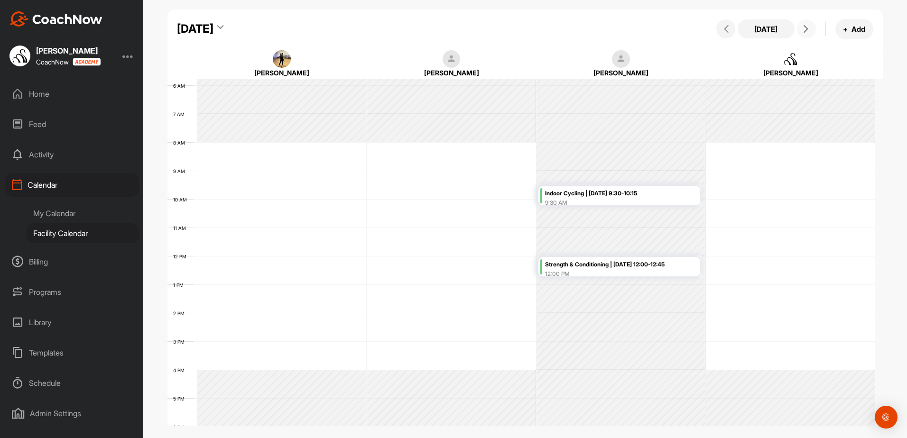
click at [810, 28] on span at bounding box center [806, 29] width 11 height 8
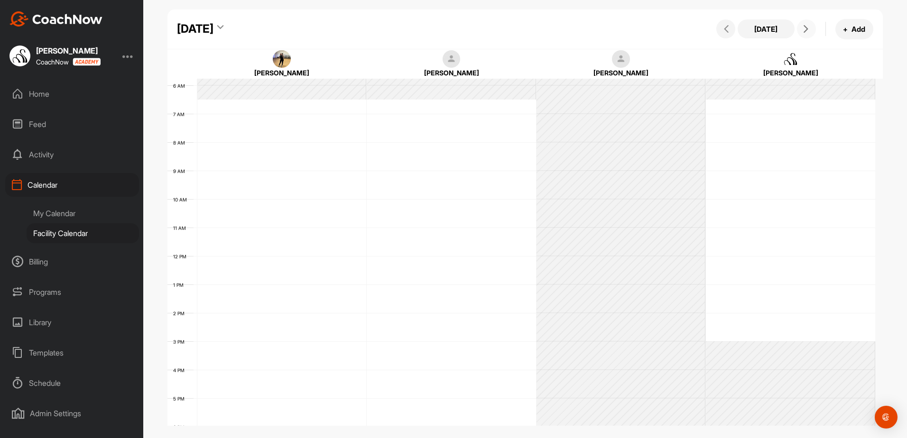
click at [810, 28] on span at bounding box center [806, 29] width 11 height 8
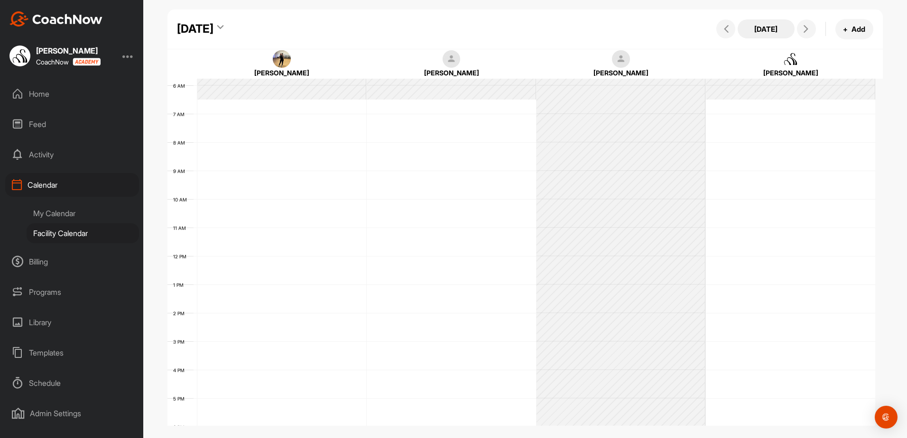
click at [793, 27] on button "[DATE]" at bounding box center [766, 28] width 57 height 19
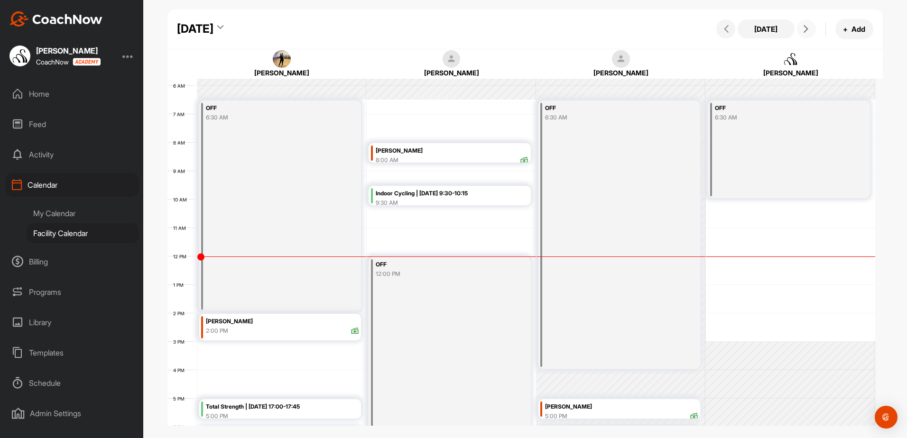
click at [805, 31] on icon at bounding box center [806, 29] width 8 height 8
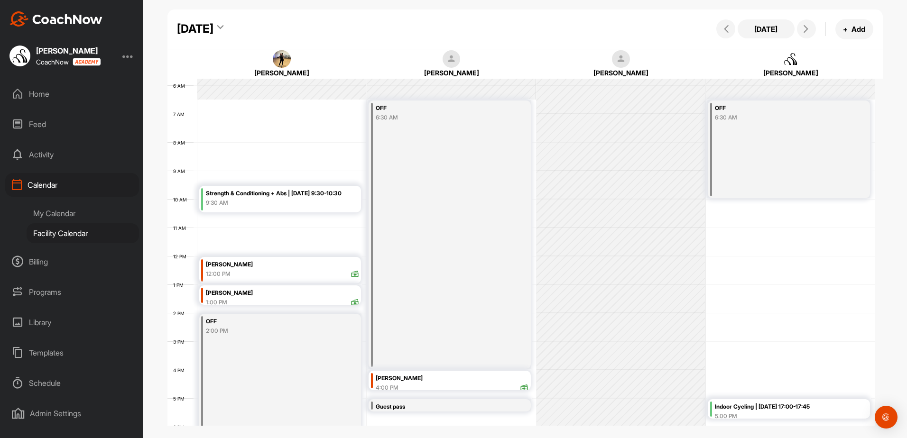
click at [325, 16] on div "[DATE] [DATE] + Add" at bounding box center [524, 29] width 715 height 40
click at [213, 27] on div "[DATE]" at bounding box center [195, 28] width 37 height 17
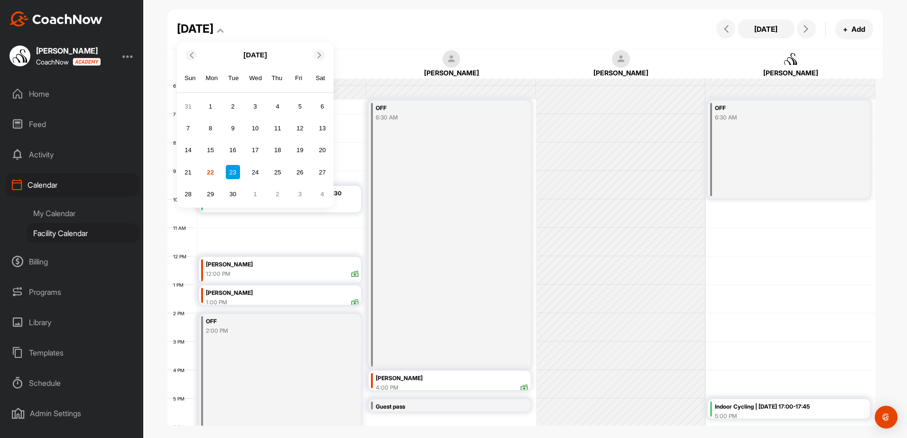
click at [319, 50] on div at bounding box center [319, 55] width 11 height 11
click at [187, 150] on div "12" at bounding box center [188, 150] width 14 height 14
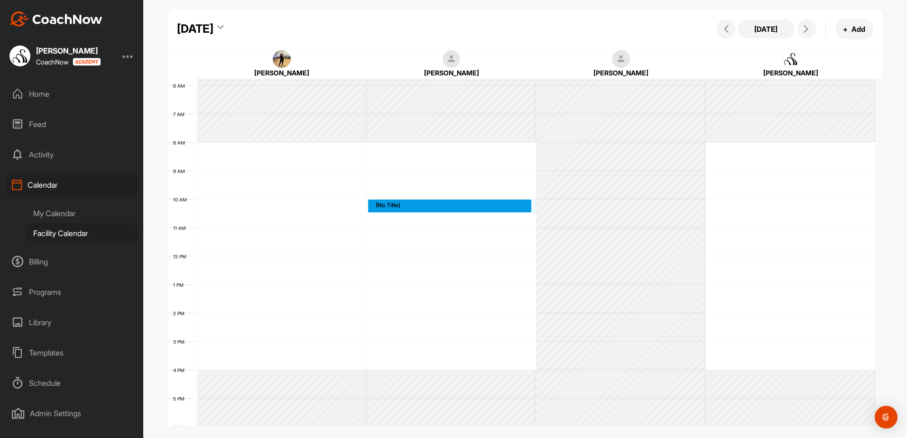
click at [414, 210] on div "12 AM 1 AM 2 AM 3 AM 4 AM 5 AM 6 AM 7 AM 8 AM 9 AM 10 AM 11 AM 12 PM 1 PM 2 PM …" at bounding box center [521, 256] width 708 height 683
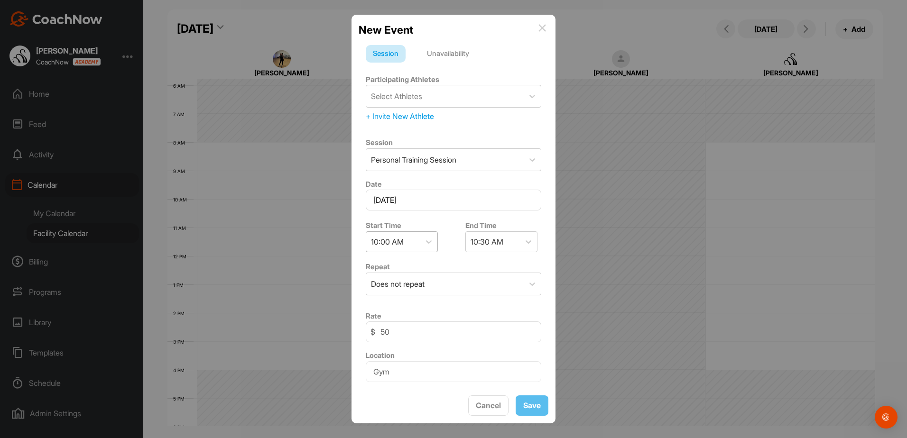
click at [396, 242] on div "10:00 AM" at bounding box center [387, 241] width 33 height 11
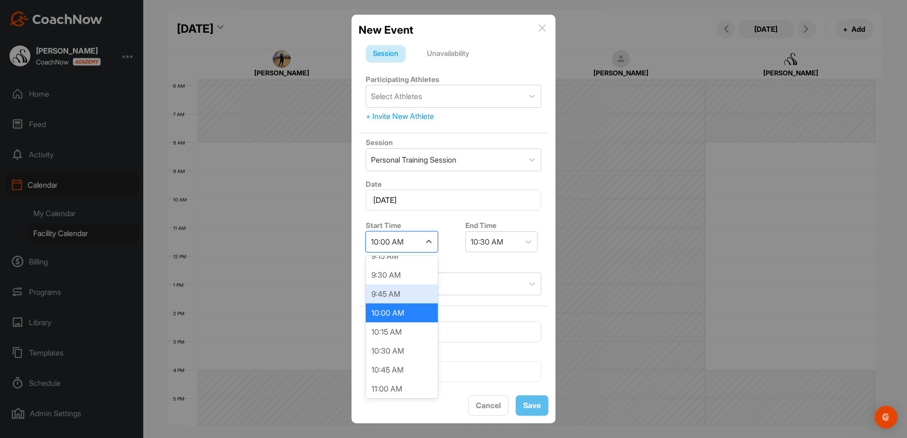
scroll to position [739, 0]
click at [398, 325] on div "10:30 AM" at bounding box center [402, 325] width 72 height 19
click at [456, 54] on div "Unavailability" at bounding box center [448, 54] width 56 height 18
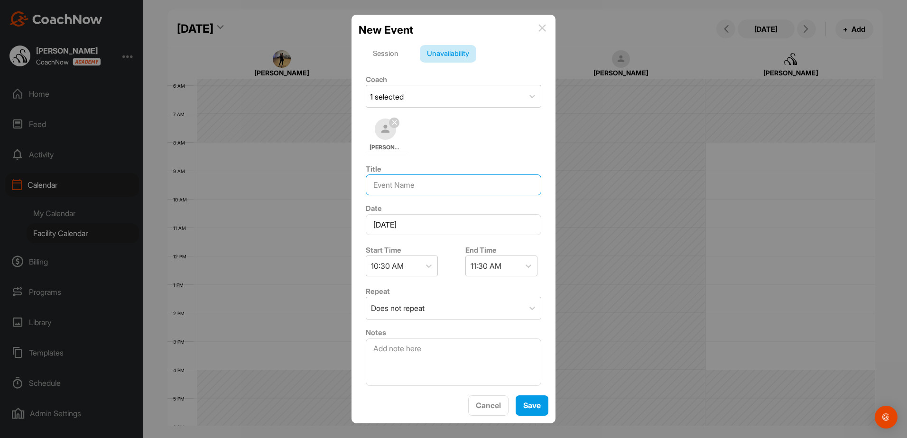
click at [436, 185] on input at bounding box center [454, 185] width 176 height 21
type input "[PERSON_NAME]"
click at [533, 405] on span "Save" at bounding box center [532, 405] width 18 height 9
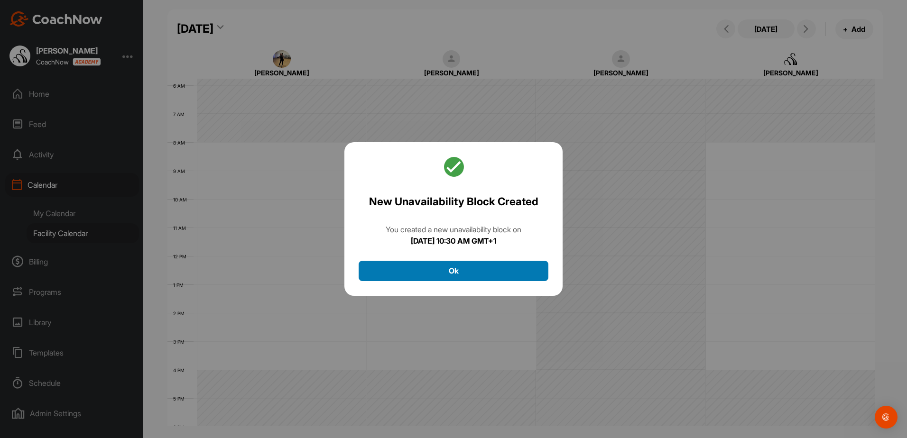
click at [523, 262] on button "Ok" at bounding box center [454, 271] width 190 height 20
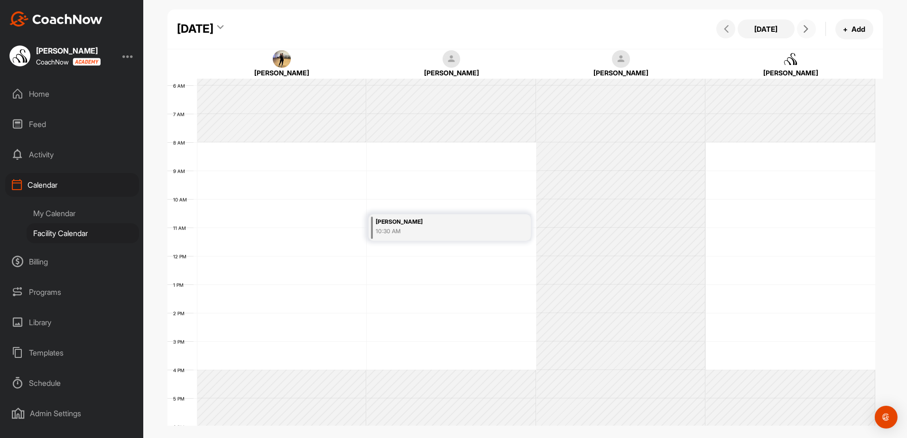
click at [806, 28] on icon at bounding box center [806, 29] width 8 height 8
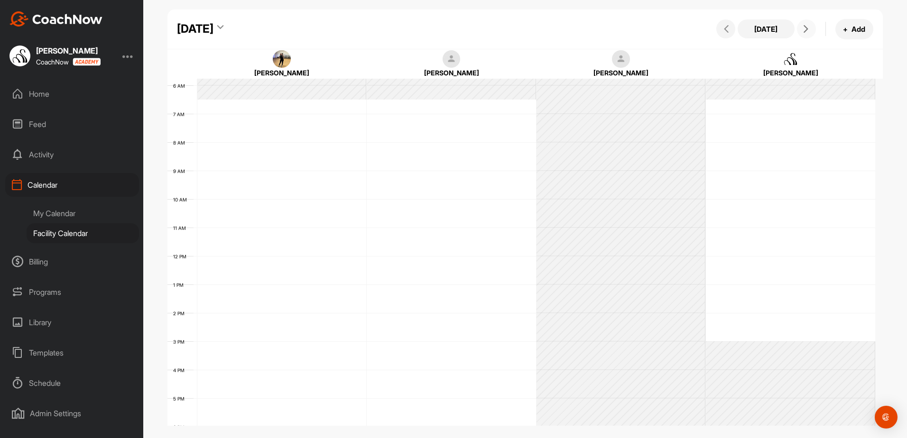
click at [806, 28] on icon at bounding box center [806, 29] width 8 height 8
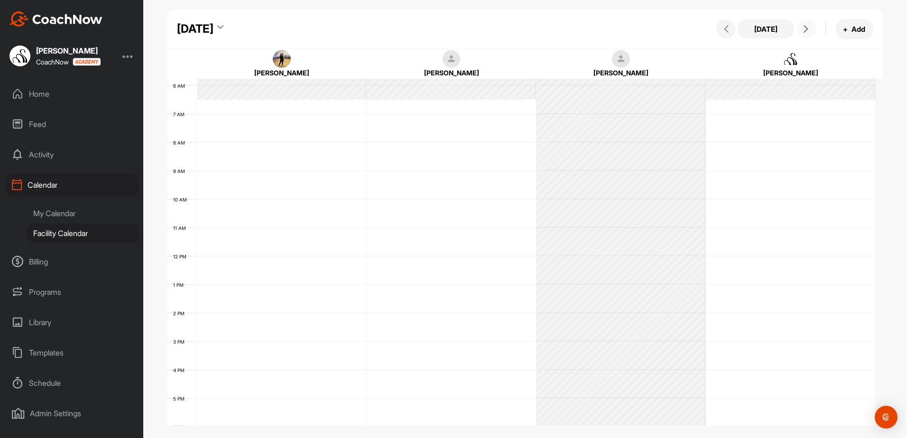
click at [806, 28] on icon at bounding box center [806, 29] width 8 height 8
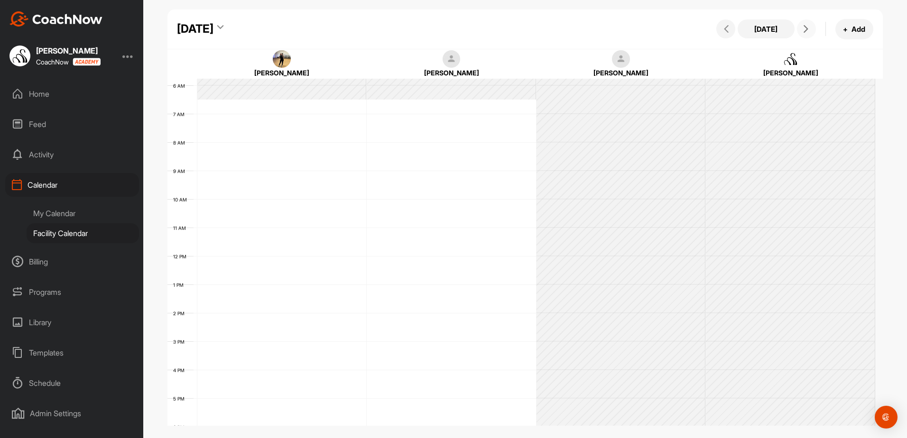
click at [806, 28] on icon at bounding box center [806, 29] width 8 height 8
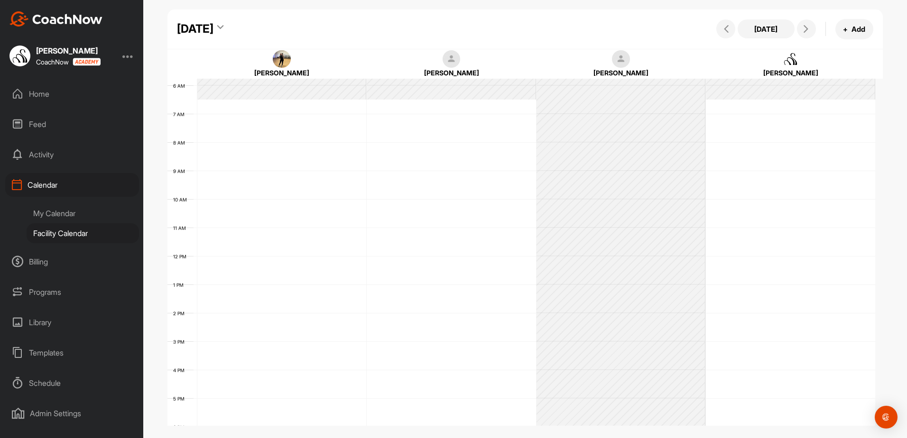
click at [223, 28] on icon at bounding box center [220, 28] width 6 height 9
click at [377, 35] on div "[DATE] [DATE] Sun Mon Tue Wed Thu Fri Sat 28 29 30 1 2 3 4 5 6 7 8 9 10 11 12 1…" at bounding box center [524, 29] width 715 height 40
click at [809, 29] on icon at bounding box center [806, 29] width 8 height 8
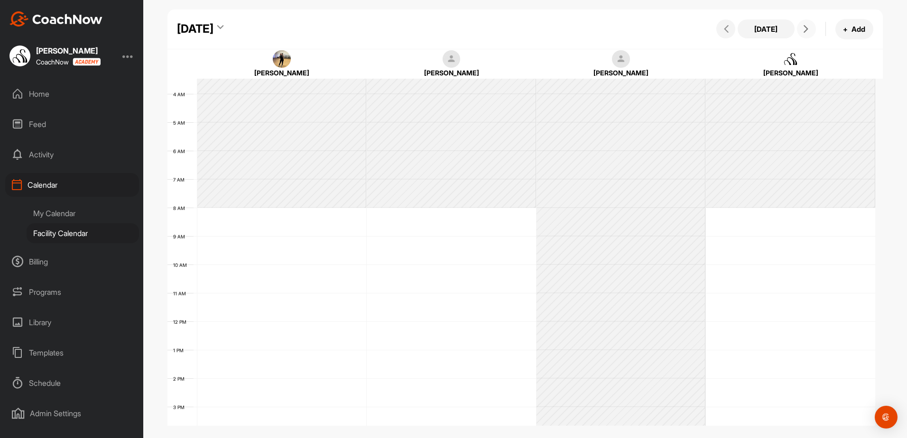
click at [807, 34] on button at bounding box center [806, 28] width 19 height 19
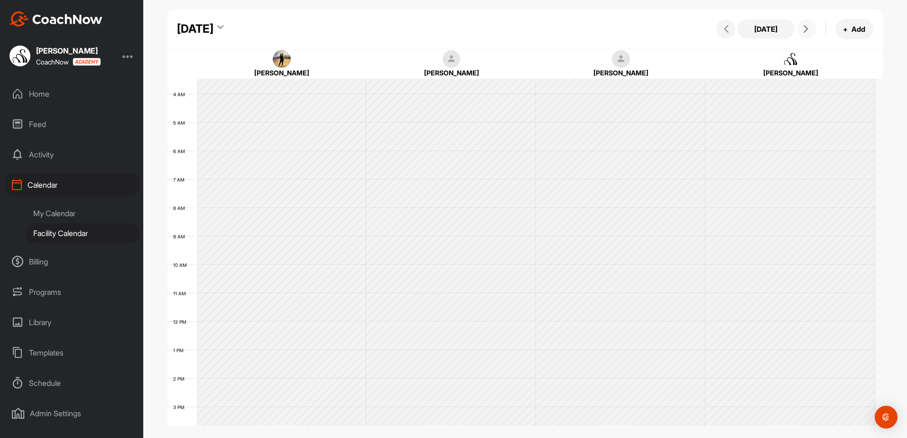
scroll to position [164, 0]
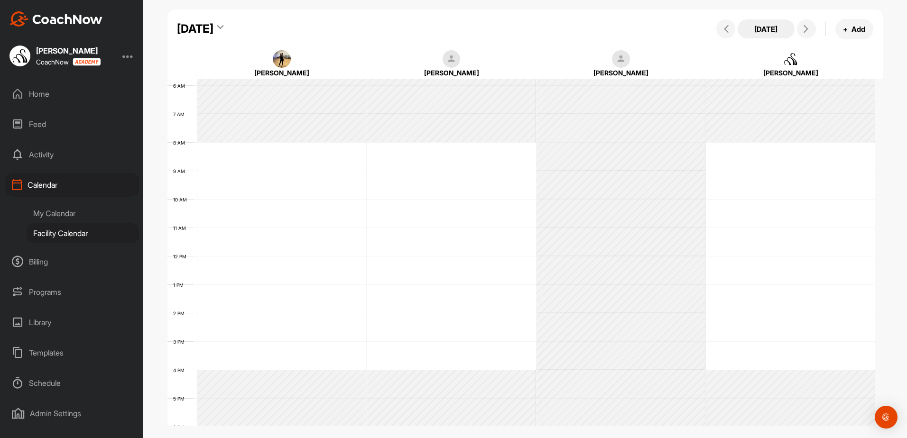
click at [773, 29] on button "[DATE]" at bounding box center [766, 28] width 57 height 19
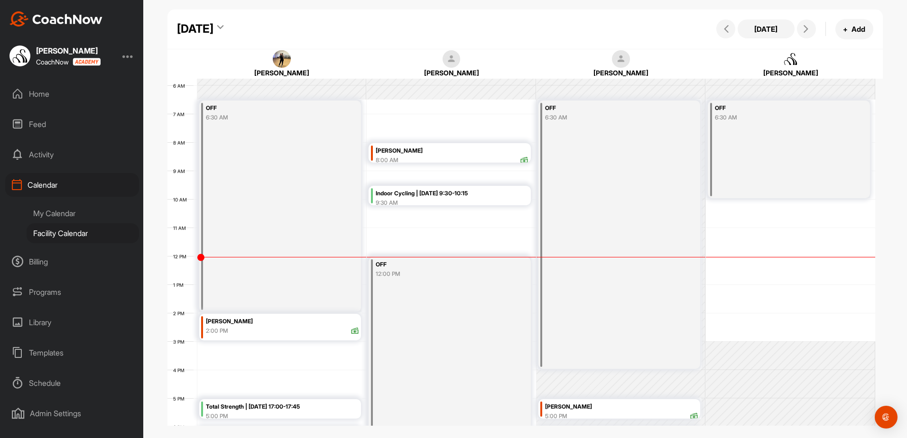
click at [213, 29] on div "[DATE]" at bounding box center [195, 28] width 37 height 17
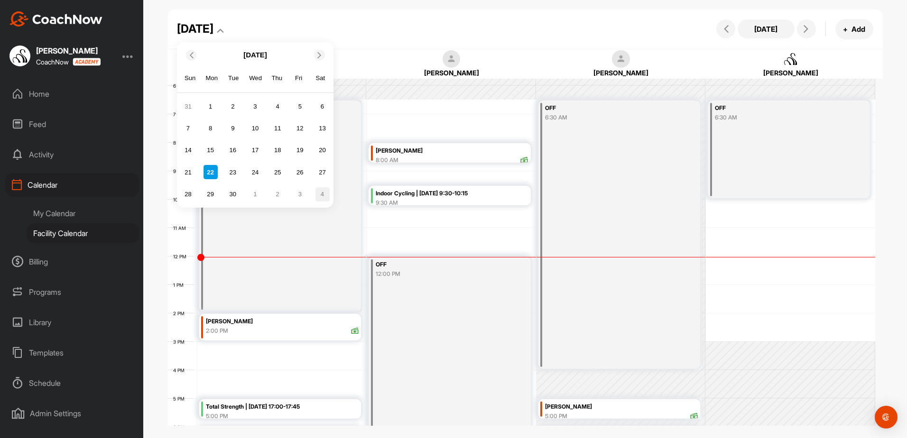
click at [325, 195] on div "4" at bounding box center [322, 194] width 14 height 14
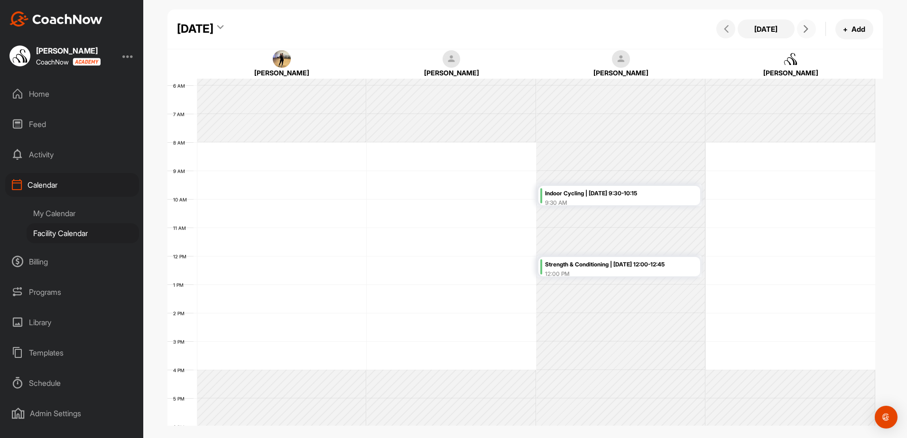
click at [811, 28] on span at bounding box center [806, 29] width 11 height 8
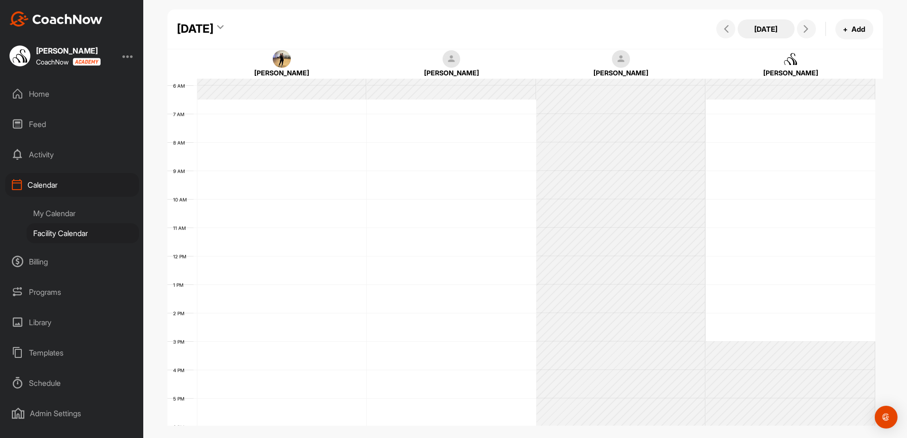
click at [762, 37] on button "[DATE]" at bounding box center [766, 28] width 57 height 19
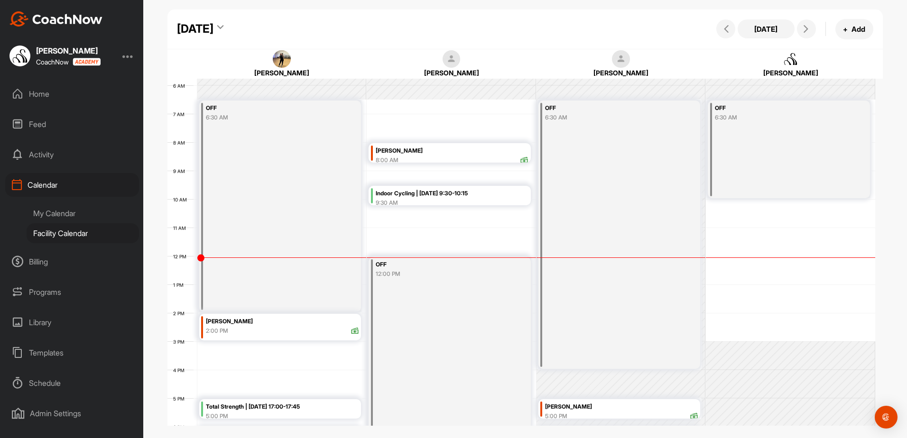
click at [223, 22] on div "[DATE]" at bounding box center [200, 28] width 46 height 17
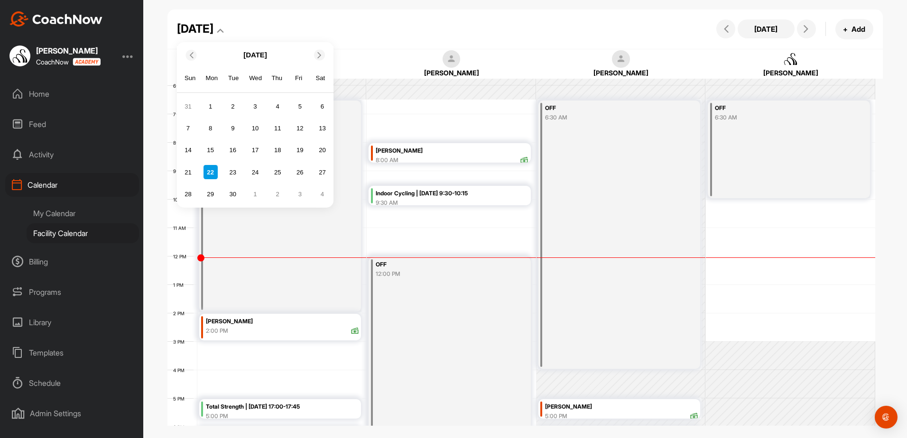
click at [322, 55] on icon at bounding box center [319, 55] width 6 height 6
click at [194, 150] on div "12" at bounding box center [188, 150] width 14 height 14
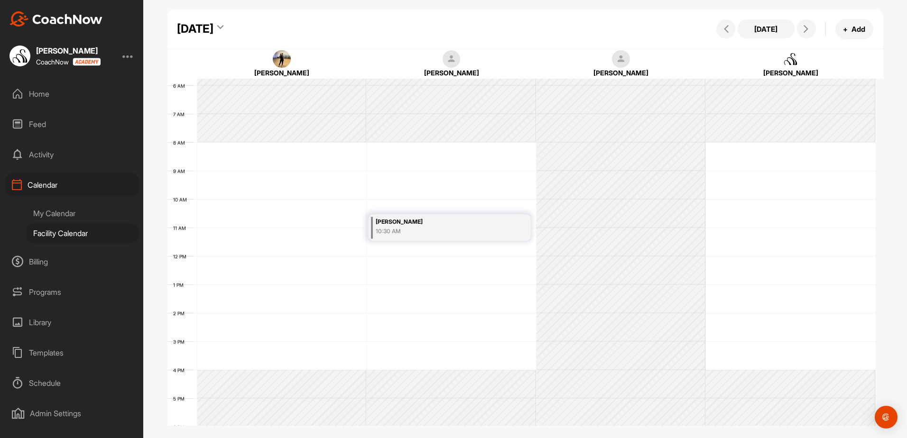
click at [449, 226] on div "[PERSON_NAME]" at bounding box center [439, 222] width 126 height 11
click at [492, 257] on icon at bounding box center [494, 257] width 11 height 10
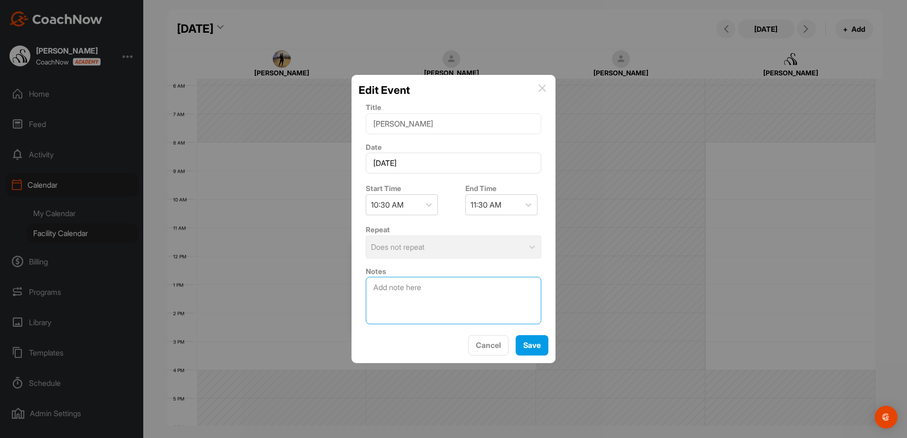
click at [452, 302] on textarea at bounding box center [454, 300] width 176 height 47
type textarea "work on toning rather than building"
click at [522, 345] on button "Save" at bounding box center [532, 345] width 33 height 20
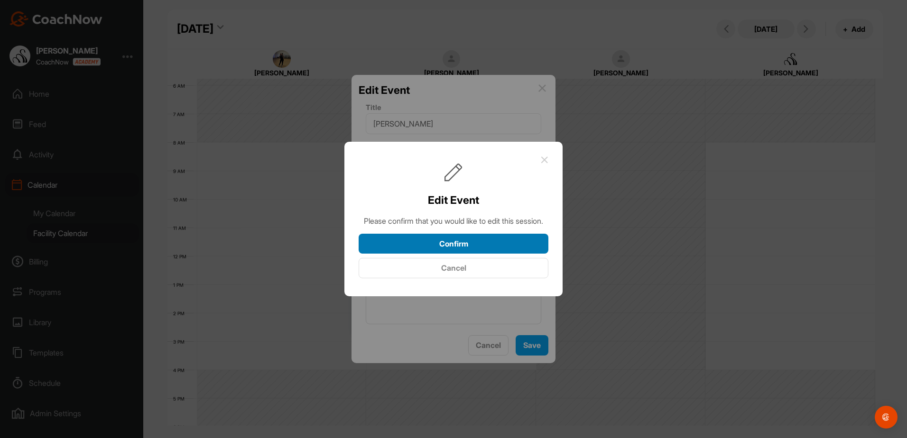
click at [484, 245] on button "Confirm" at bounding box center [454, 244] width 190 height 20
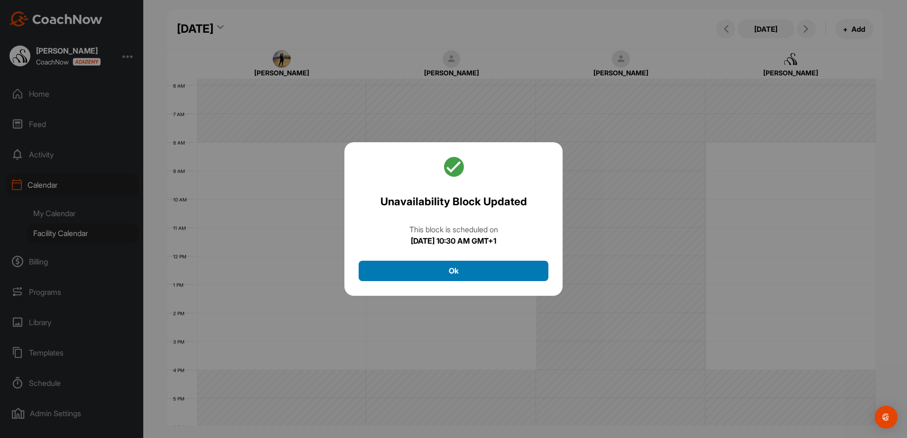
click at [482, 273] on button "Ok" at bounding box center [454, 271] width 190 height 20
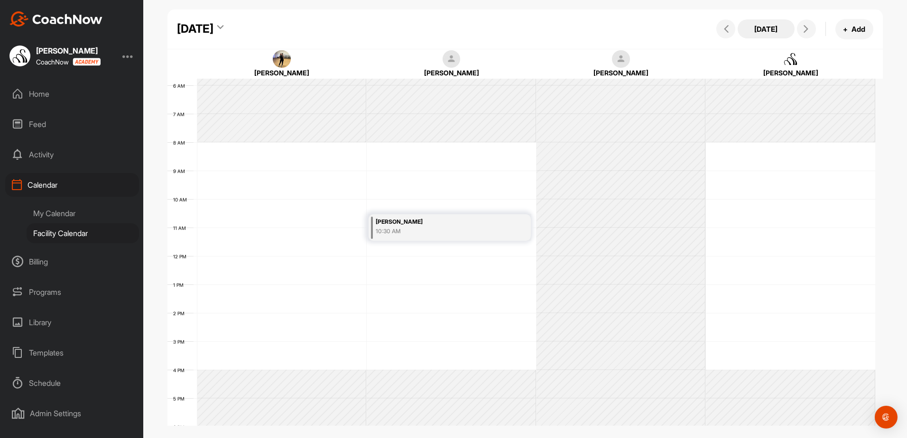
click at [763, 23] on button "[DATE]" at bounding box center [766, 28] width 57 height 19
